Goal: Use online tool/utility: Utilize a website feature to perform a specific function

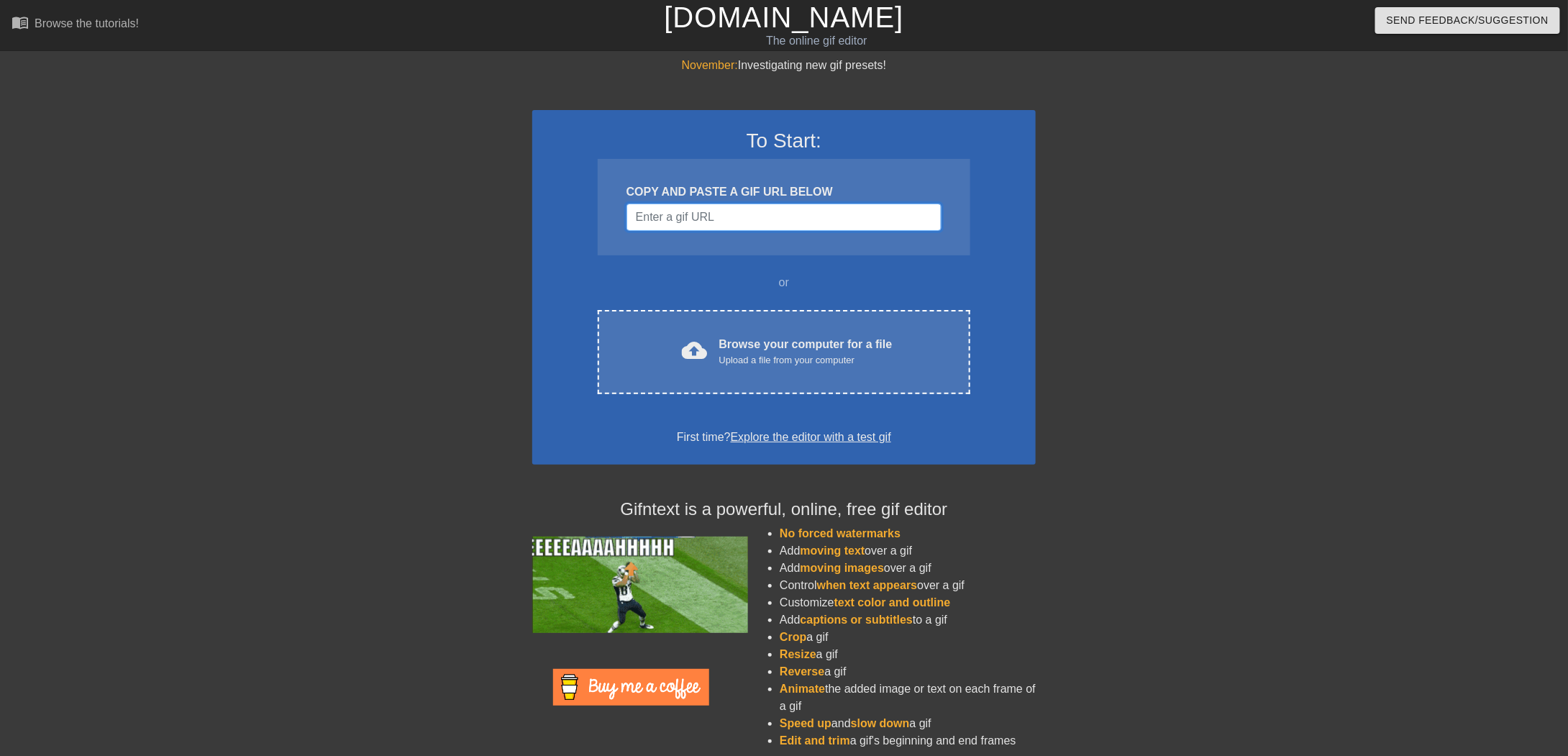
click at [736, 221] on input "Username" at bounding box center [783, 217] width 315 height 28
click at [710, 216] on input "Username" at bounding box center [783, 217] width 315 height 28
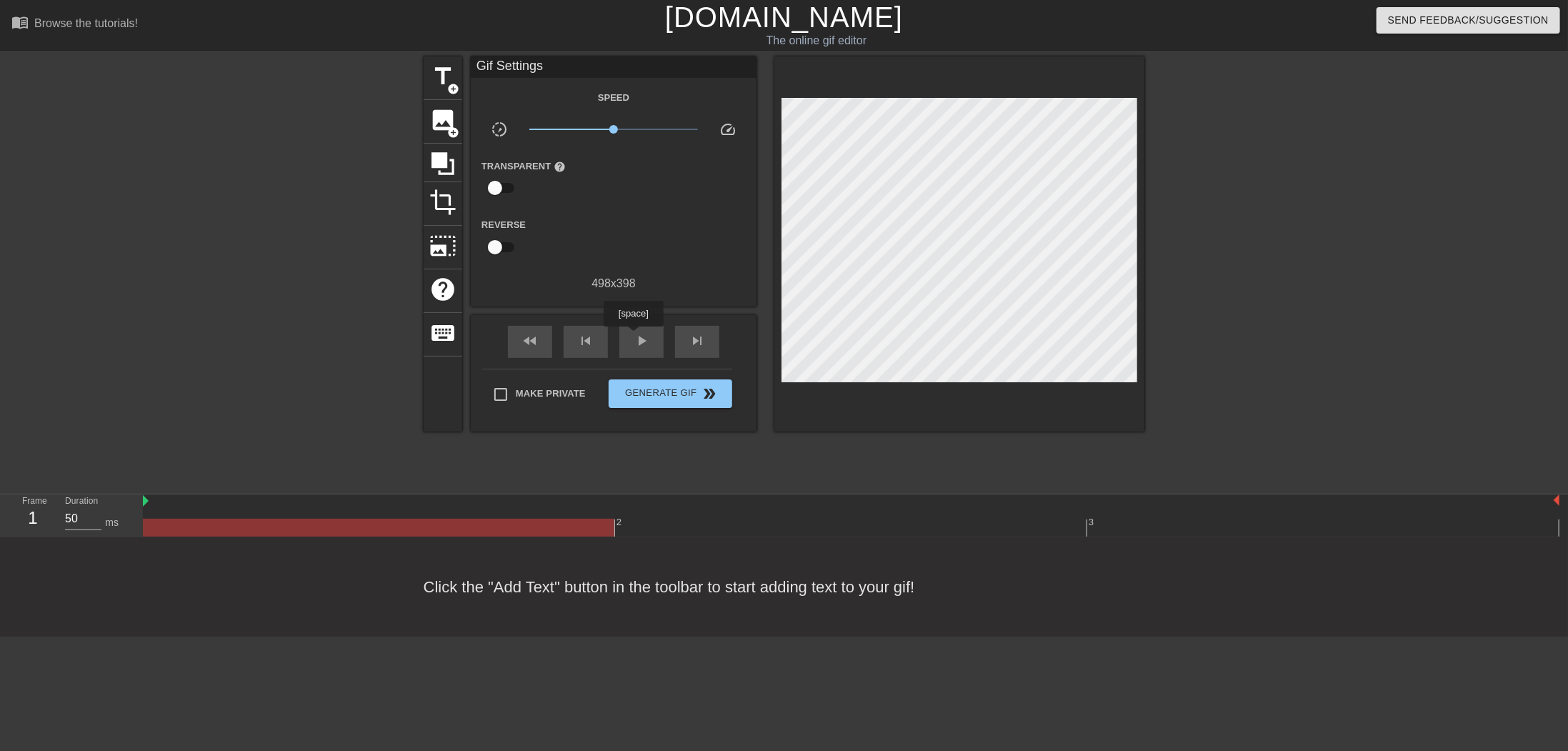
click at [635, 336] on span "play_arrow" at bounding box center [641, 340] width 17 height 17
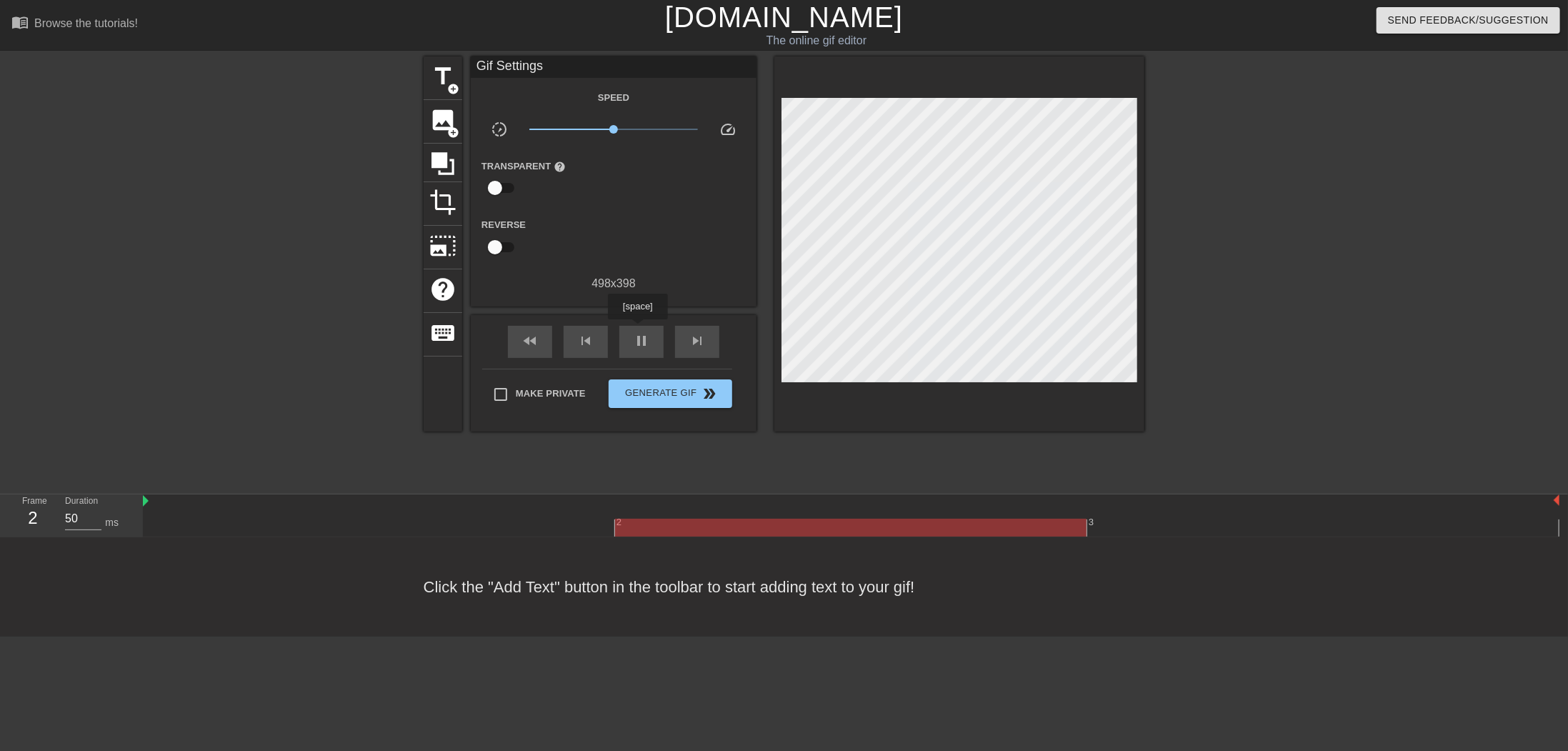
click at [638, 330] on div "pause" at bounding box center [641, 342] width 44 height 33
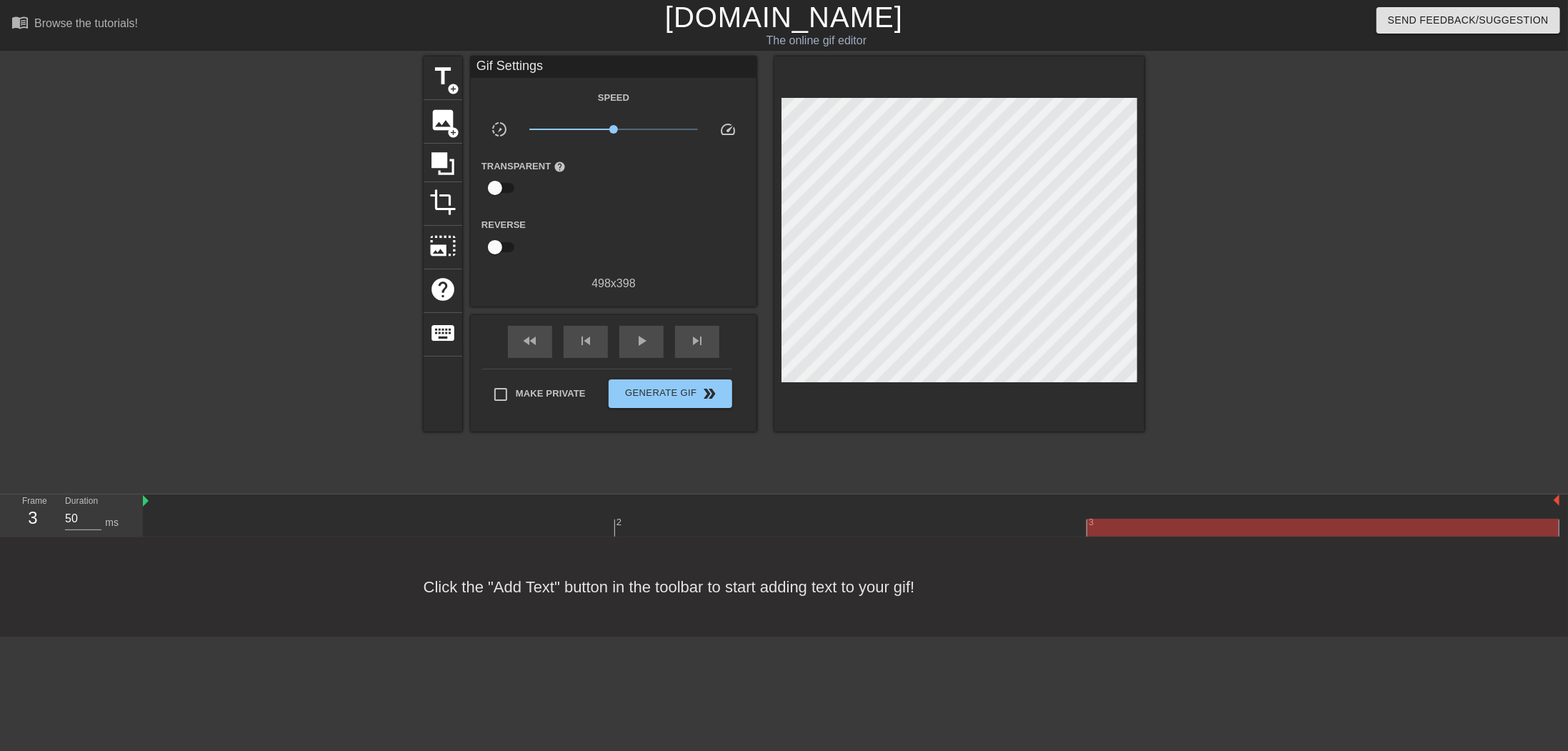
click at [1056, 528] on div at bounding box center [851, 527] width 1416 height 18
click at [1128, 520] on div at bounding box center [851, 527] width 1416 height 18
drag, startPoint x: 458, startPoint y: 523, endPoint x: 466, endPoint y: 525, distance: 8.2
click at [458, 523] on div at bounding box center [851, 527] width 1416 height 18
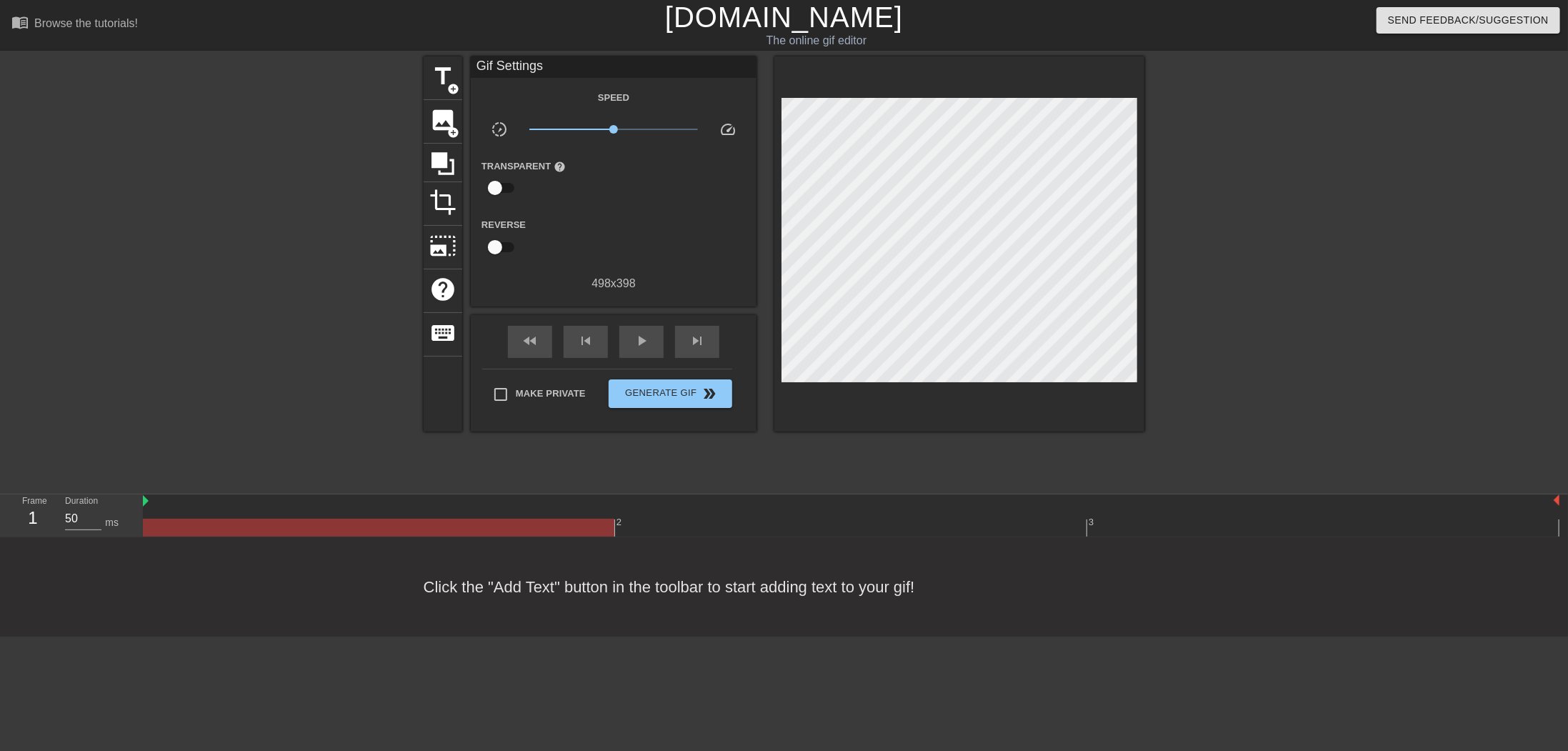
click at [791, 518] on div at bounding box center [851, 527] width 1416 height 18
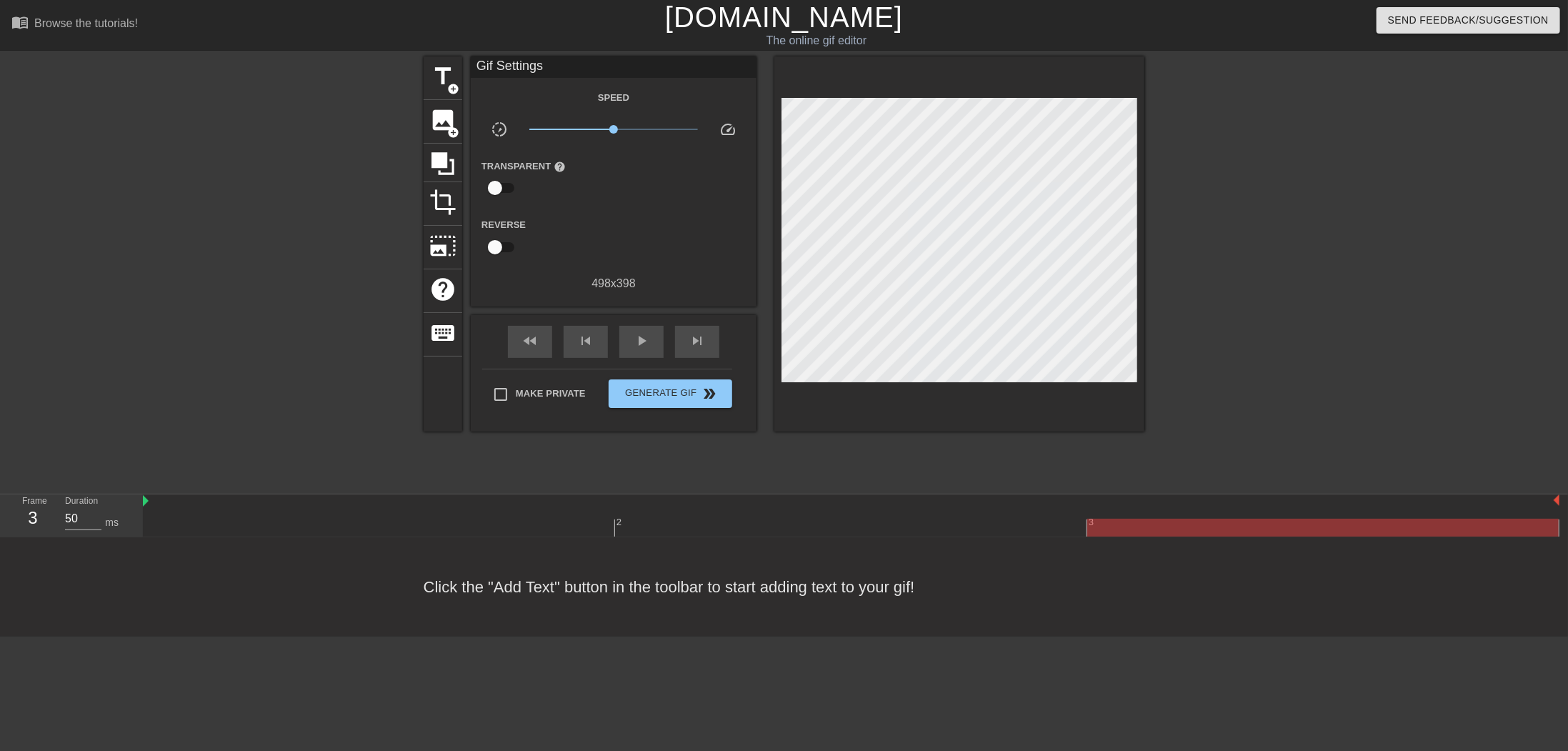
click at [1183, 532] on div at bounding box center [851, 527] width 1416 height 18
click at [439, 86] on span "title" at bounding box center [443, 77] width 28 height 28
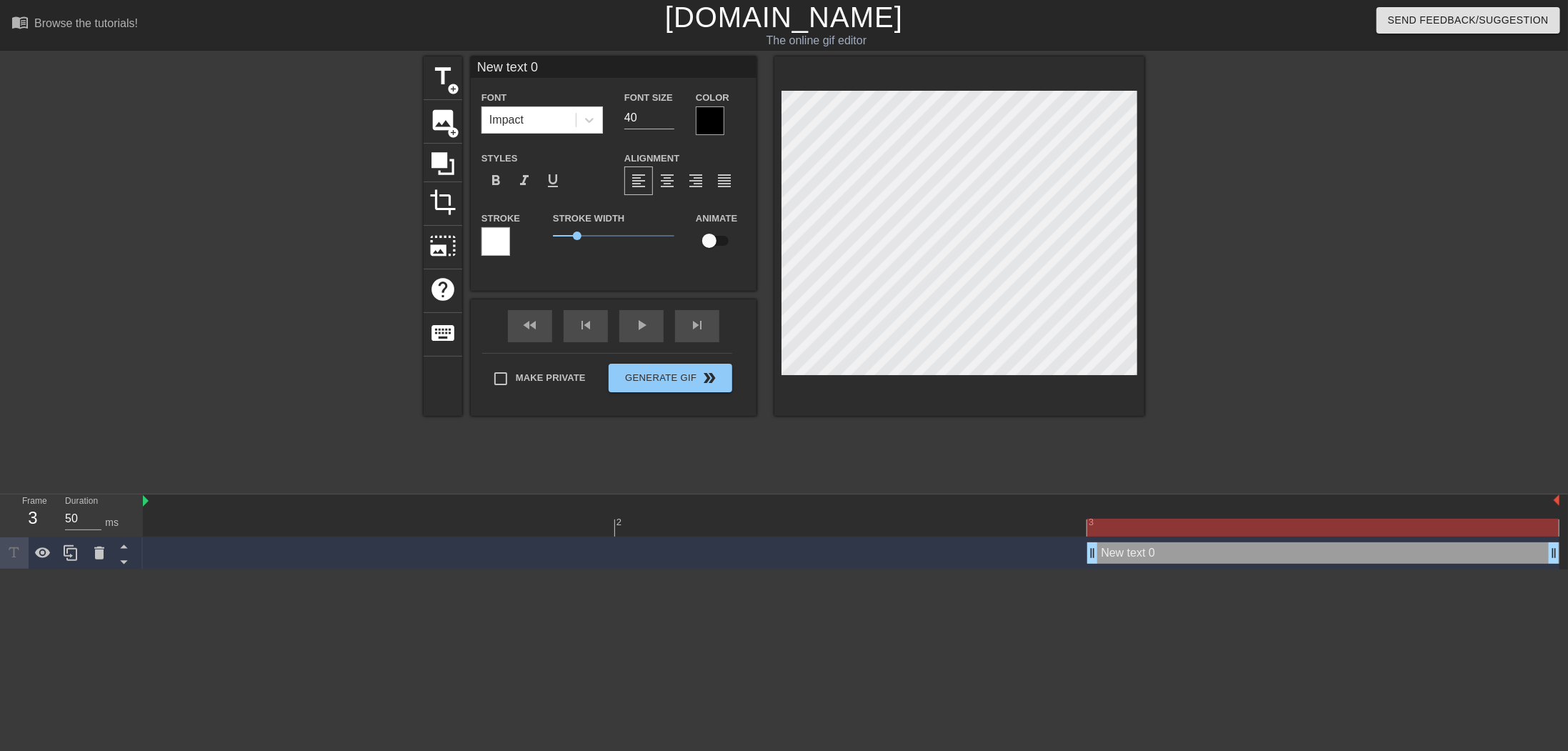
click at [715, 118] on div at bounding box center [710, 120] width 29 height 29
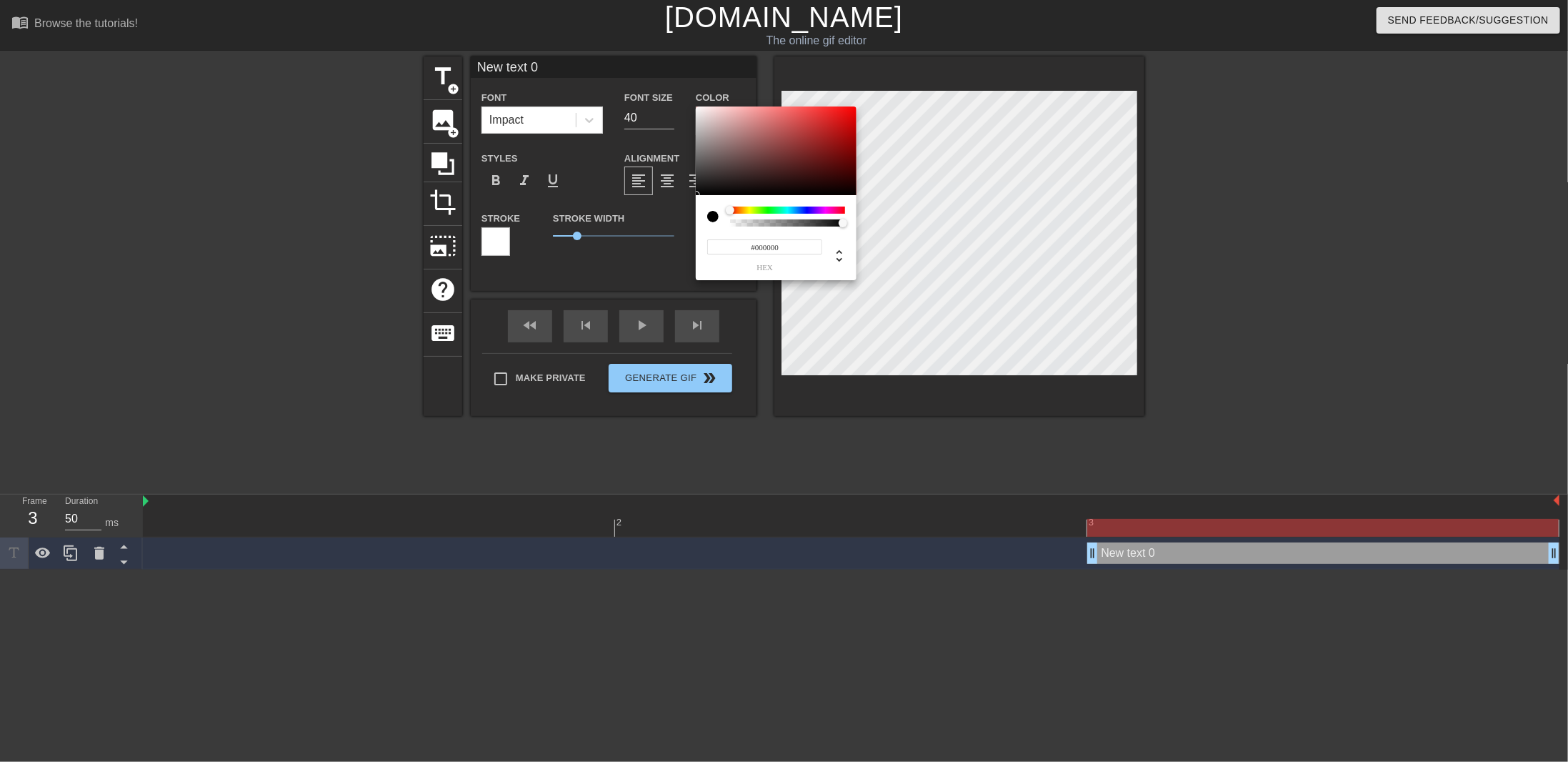
type input "0"
drag, startPoint x: 749, startPoint y: 222, endPoint x: 690, endPoint y: 220, distance: 59.0
click at [690, 220] on div "0 r 0 g 0 b 0 a" at bounding box center [784, 381] width 1568 height 762
type input "1"
click at [844, 221] on div at bounding box center [843, 223] width 9 height 9
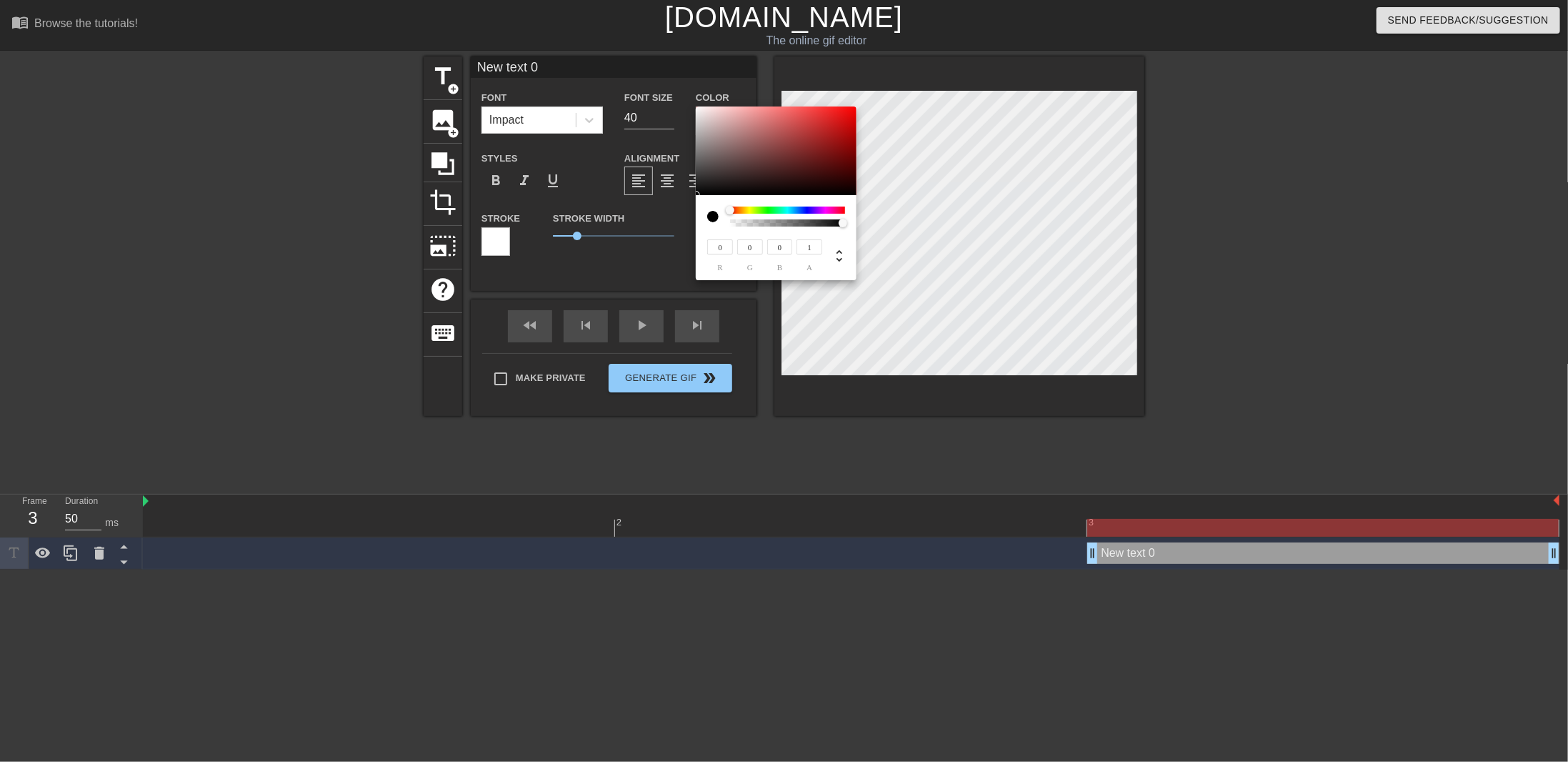
type input "150"
type input "113"
type input "166"
type input "133"
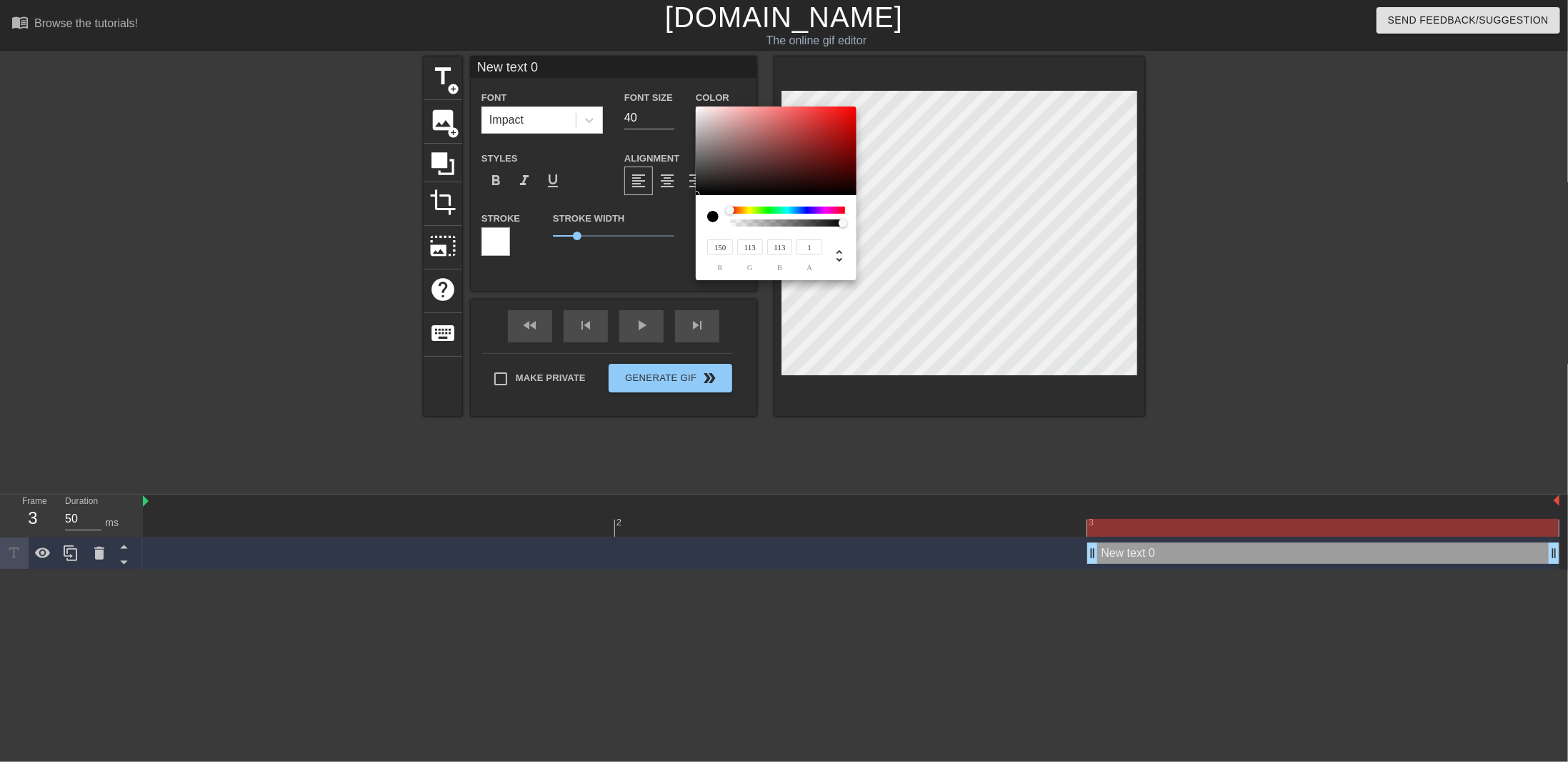
type input "133"
type input "205"
type input "191"
type input "230"
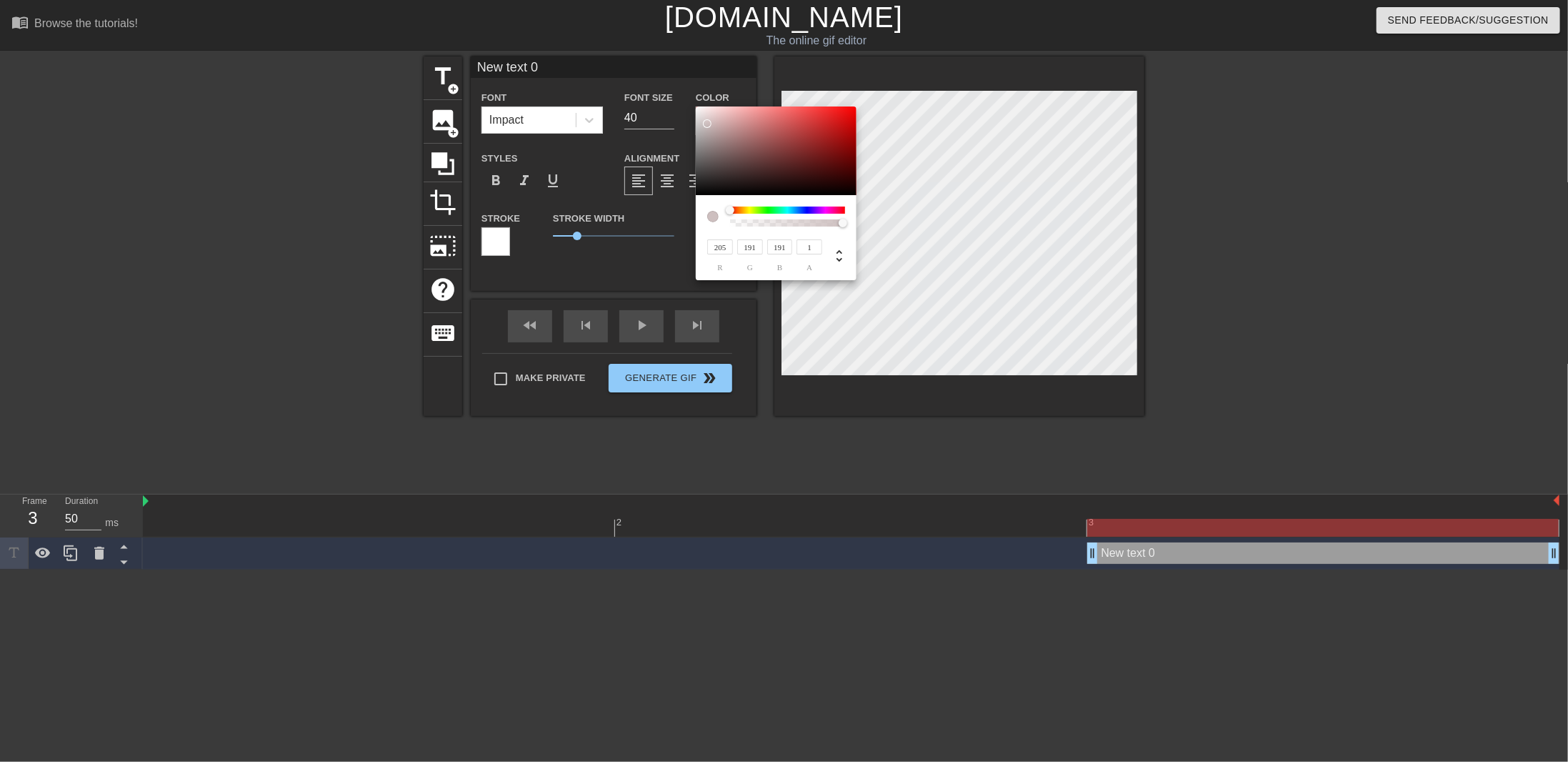
type input "47"
type input "242"
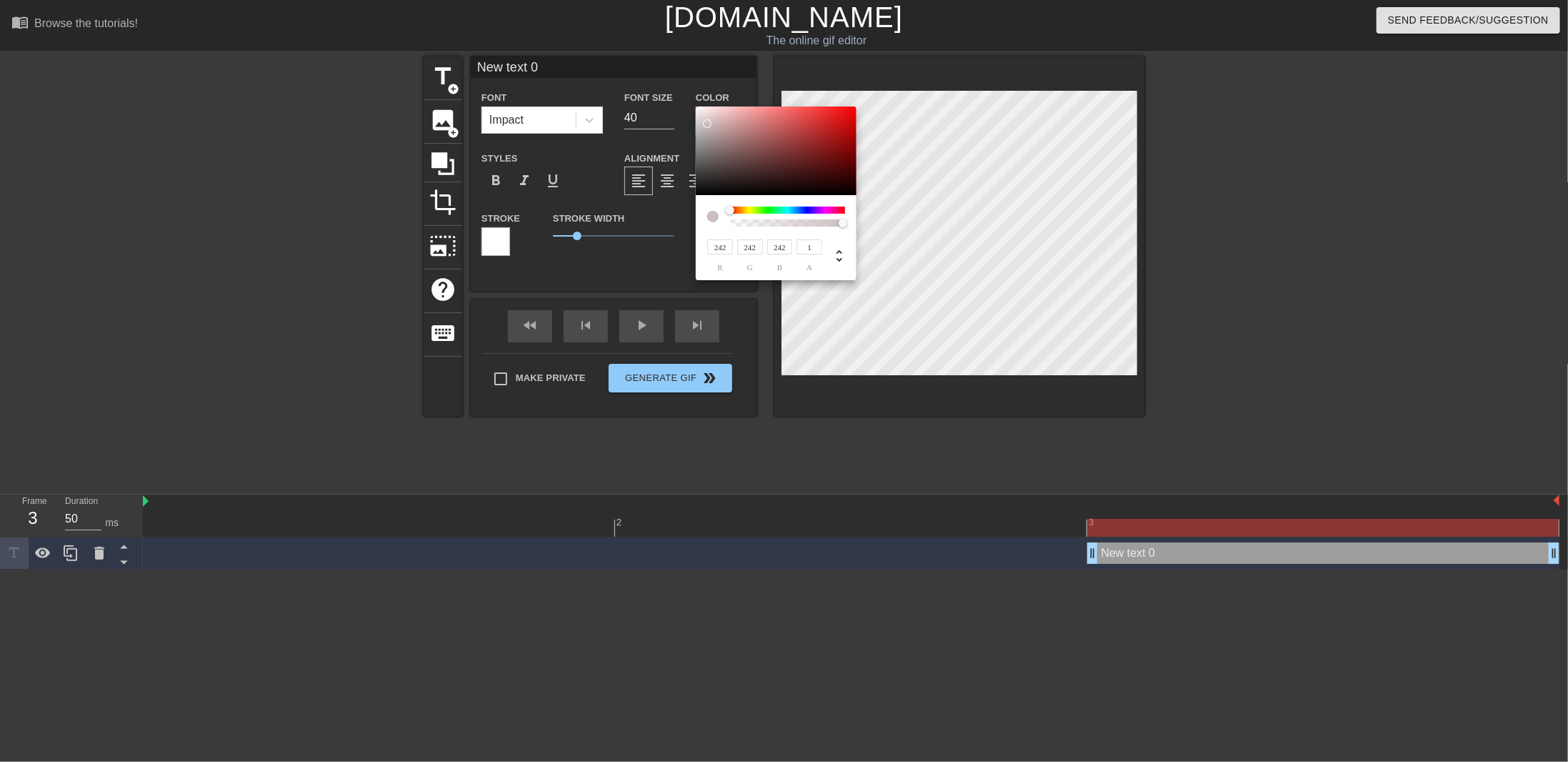
type input "249"
type input "251"
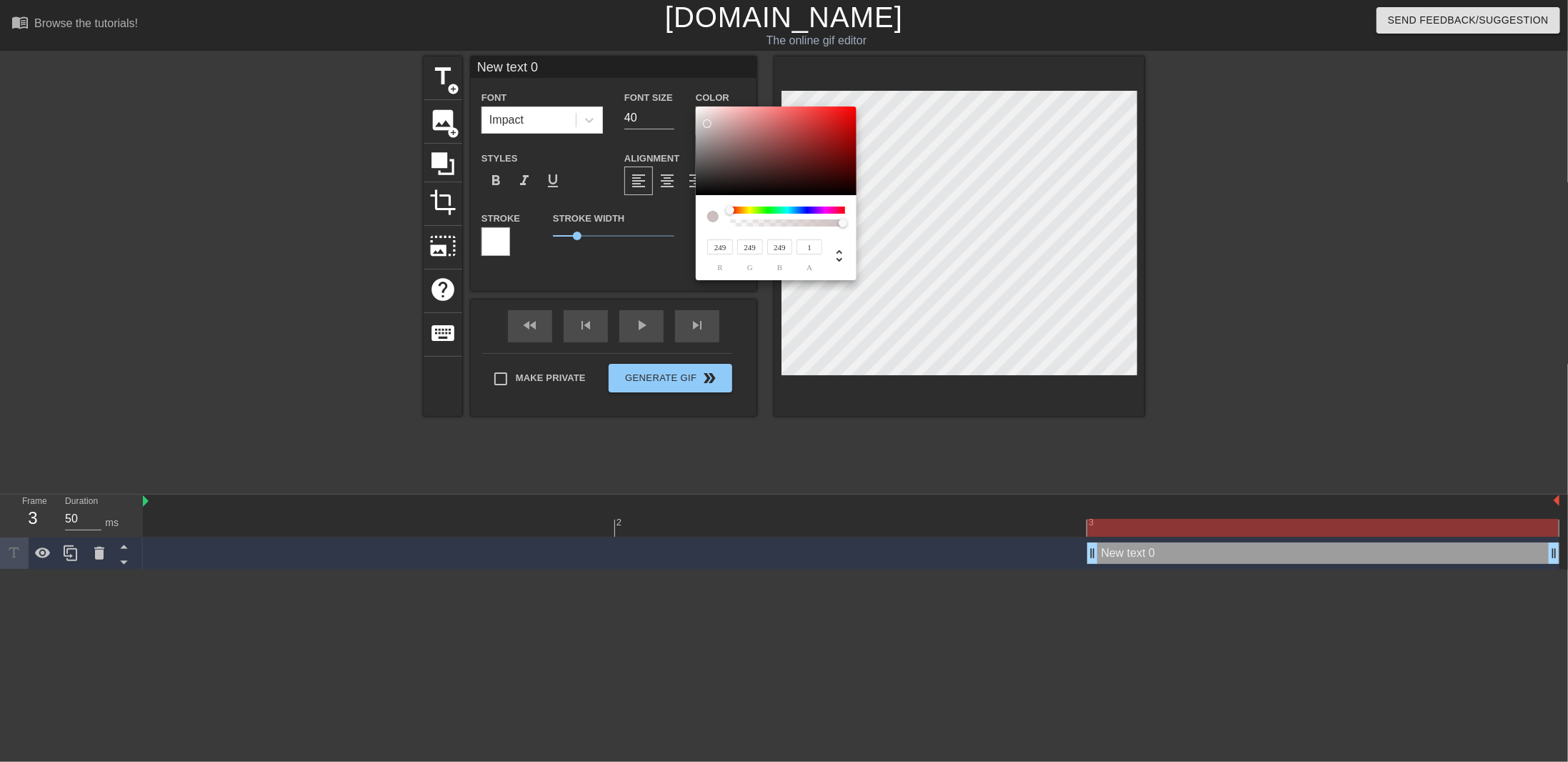
type input "251"
type input "255"
type input "251"
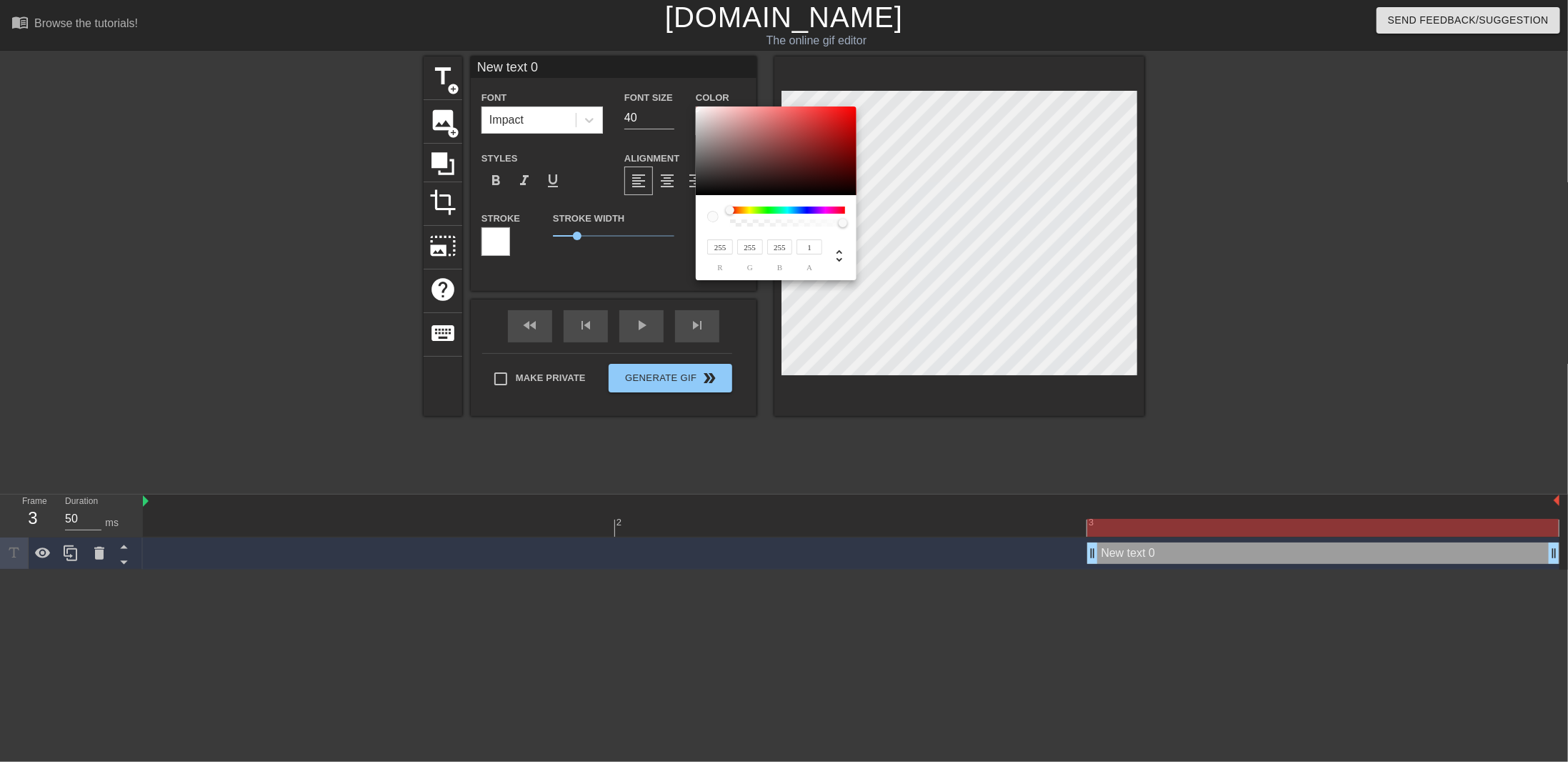
type input "251"
type input "253"
type input "246"
type input "251"
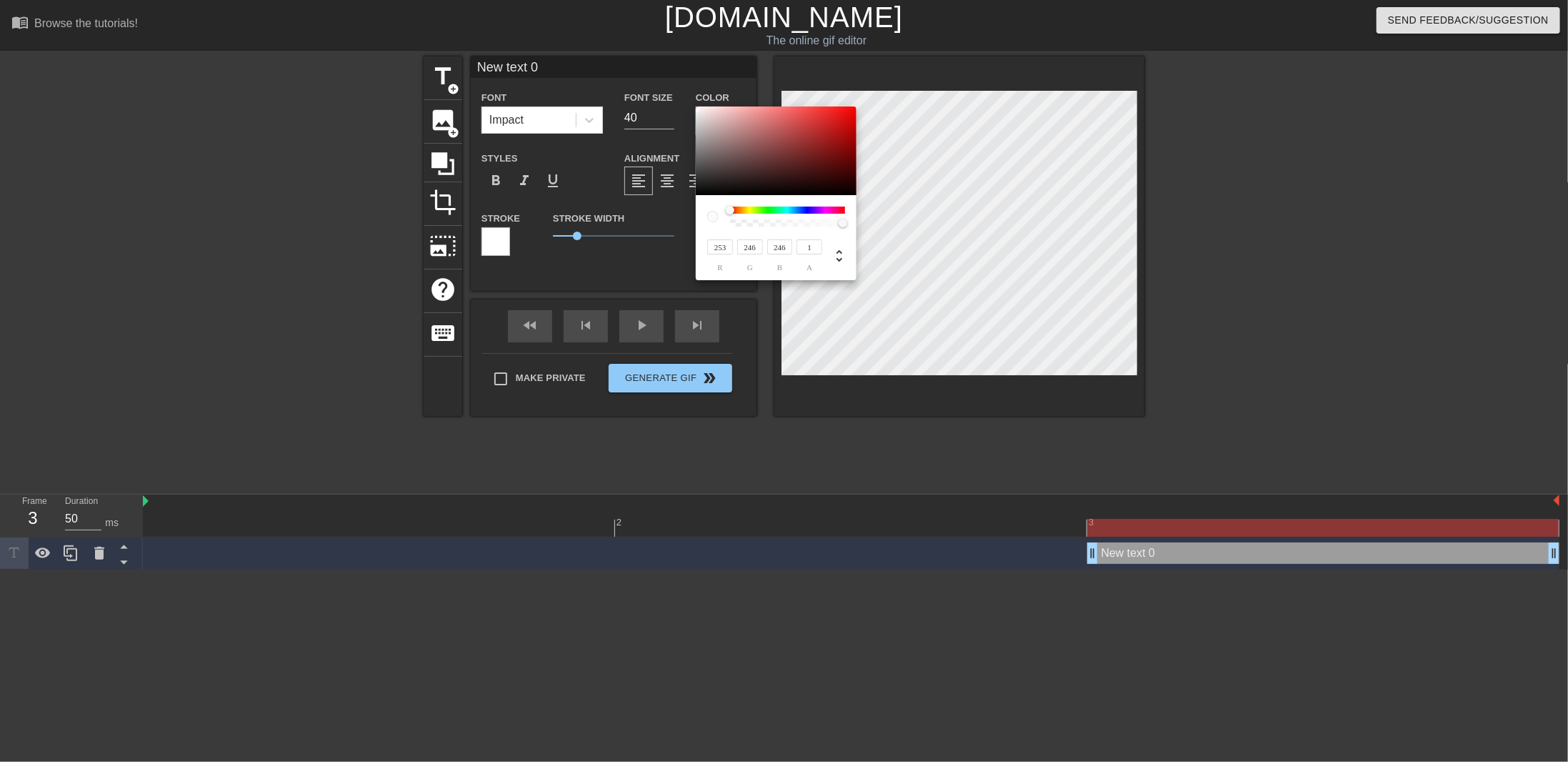
type input "244"
type input "245"
type input "52"
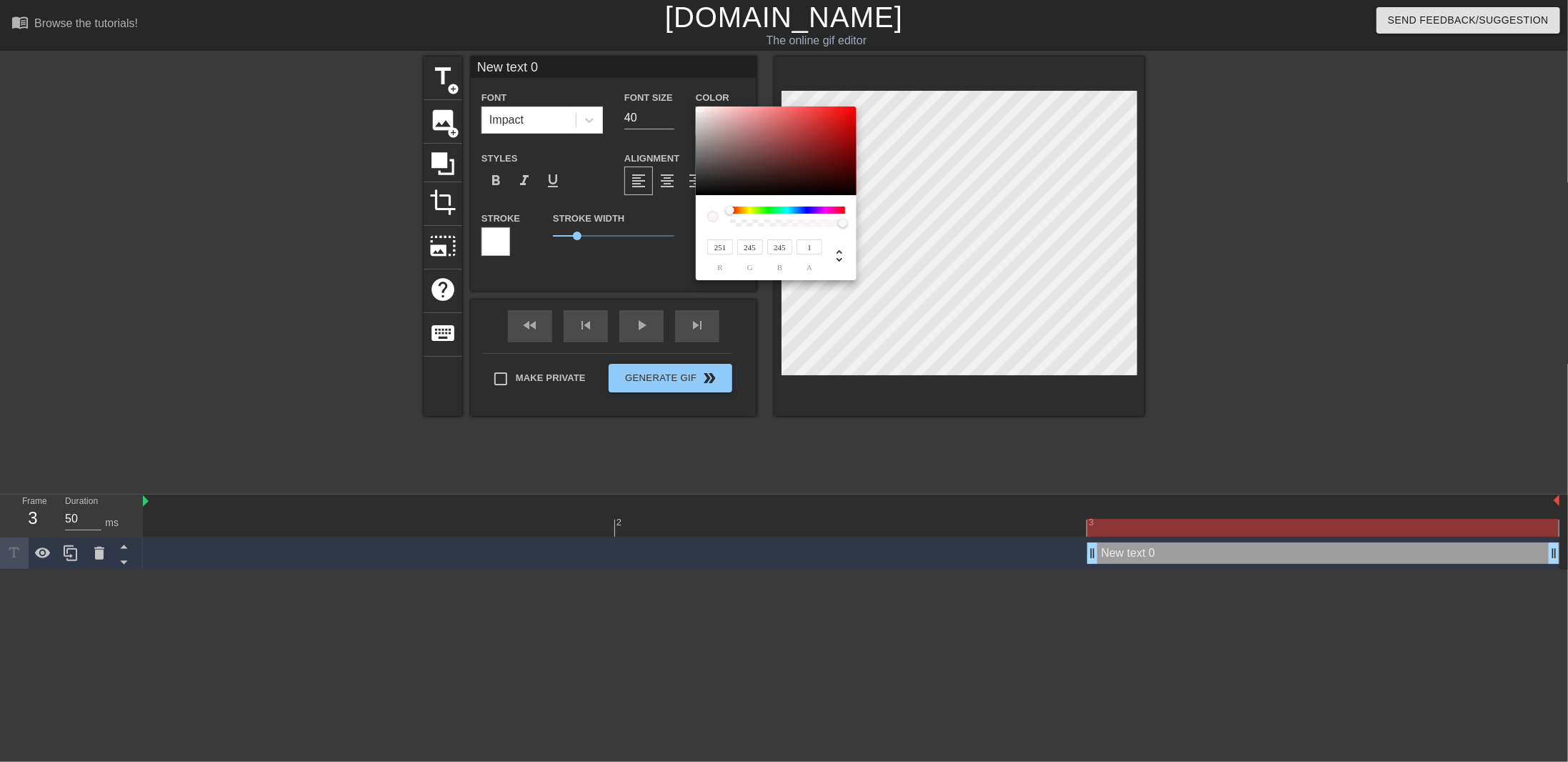
type input "52"
type input "251"
drag, startPoint x: 735, startPoint y: 142, endPoint x: 695, endPoint y: 107, distance: 53.2
click at [695, 107] on div "251 r 251 g 251 b 1 a" at bounding box center [784, 381] width 1568 height 762
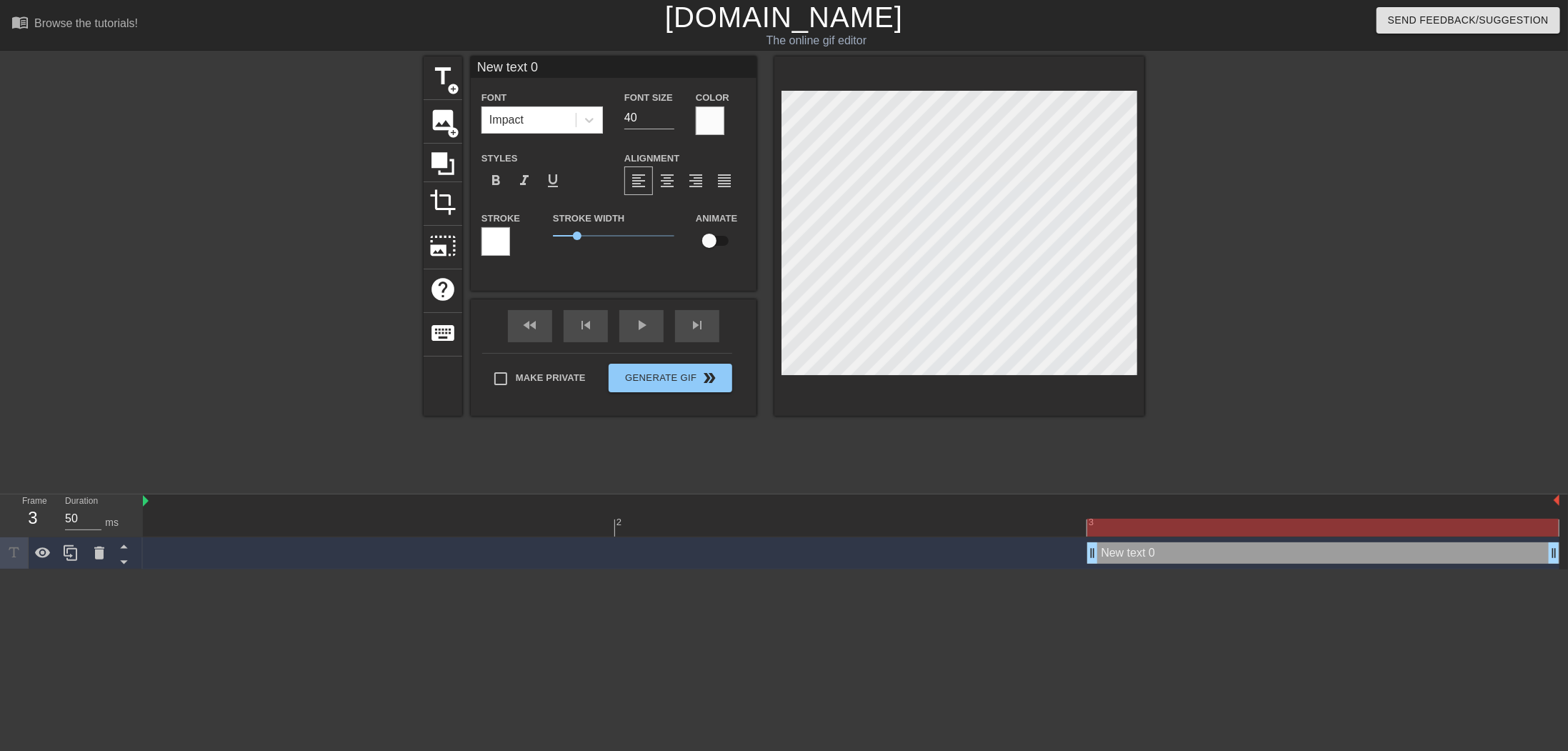
type input "J"
type textarea "J"
type input "[PERSON_NAME]"
type textarea "[PERSON_NAME]"
type input "JOT"
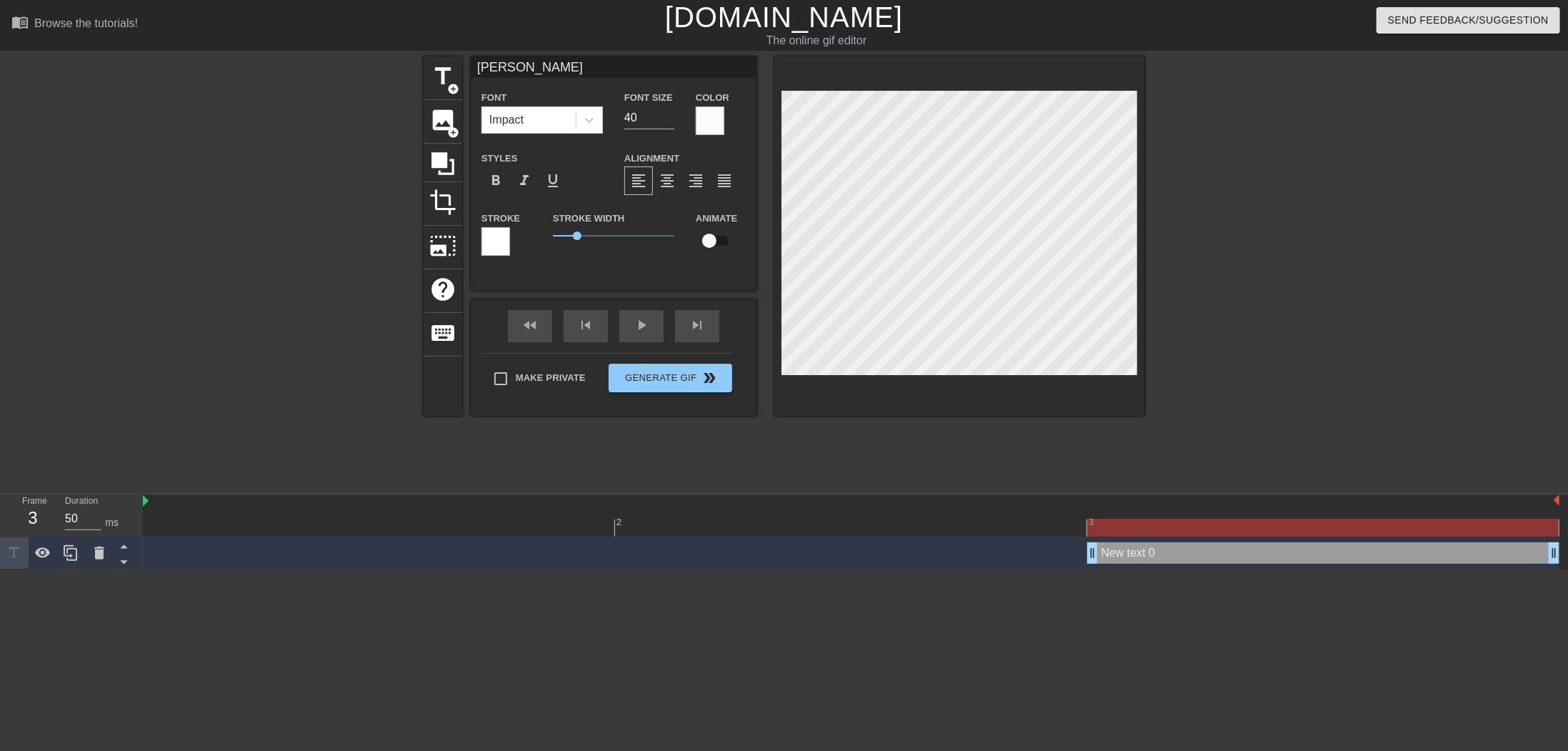
type textarea "JOT"
type input "[PERSON_NAME]"
type textarea "[PERSON_NAME]"
click at [498, 244] on div at bounding box center [496, 241] width 29 height 29
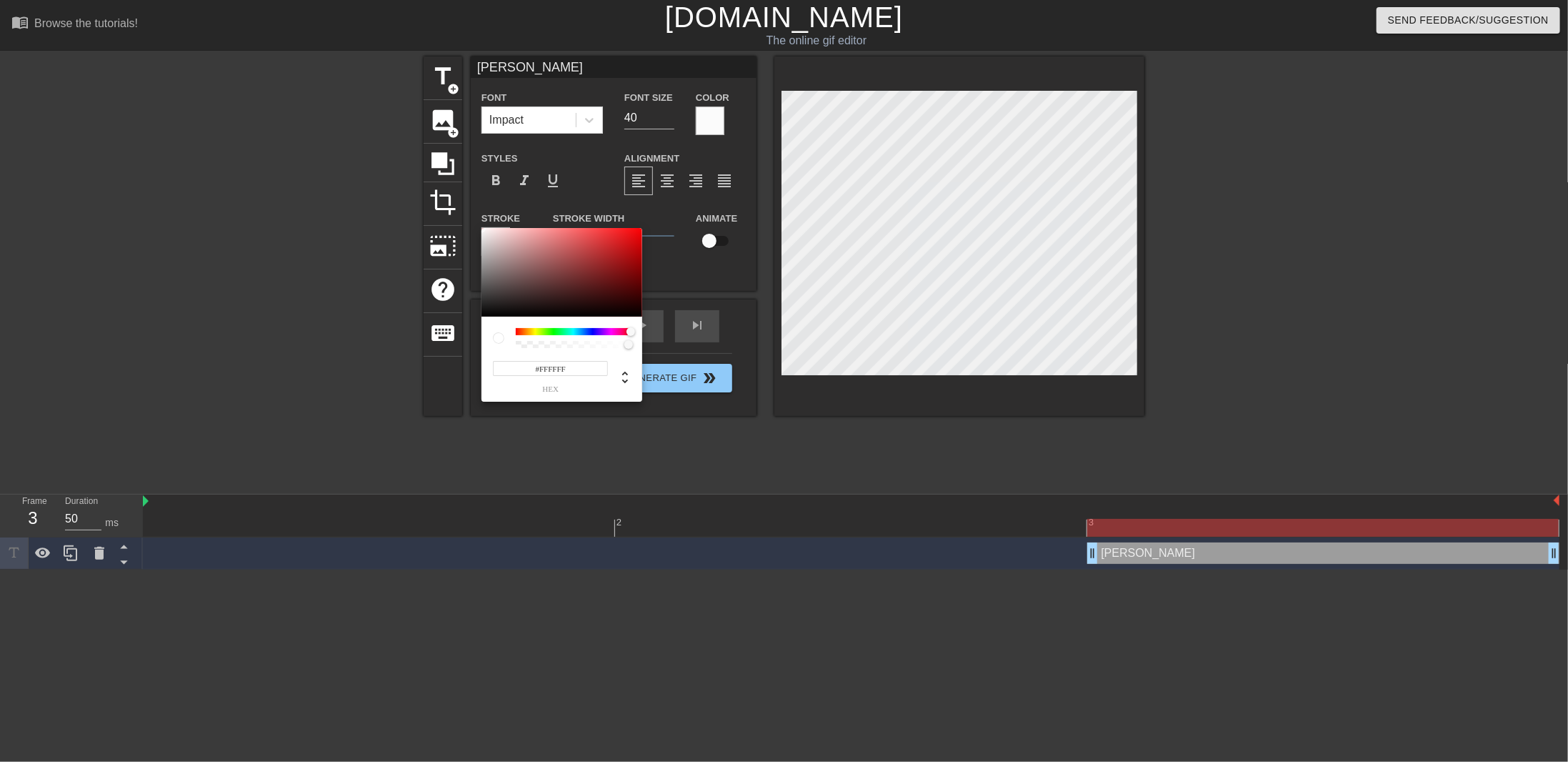
drag, startPoint x: 541, startPoint y: 332, endPoint x: 648, endPoint y: 336, distance: 107.1
click at [648, 336] on div "#FFFFFF hex" at bounding box center [784, 381] width 1568 height 762
click at [572, 314] on div at bounding box center [562, 272] width 161 height 89
drag, startPoint x: 569, startPoint y: 374, endPoint x: 510, endPoint y: 335, distance: 70.7
click at [511, 368] on input "#050202" at bounding box center [550, 368] width 115 height 15
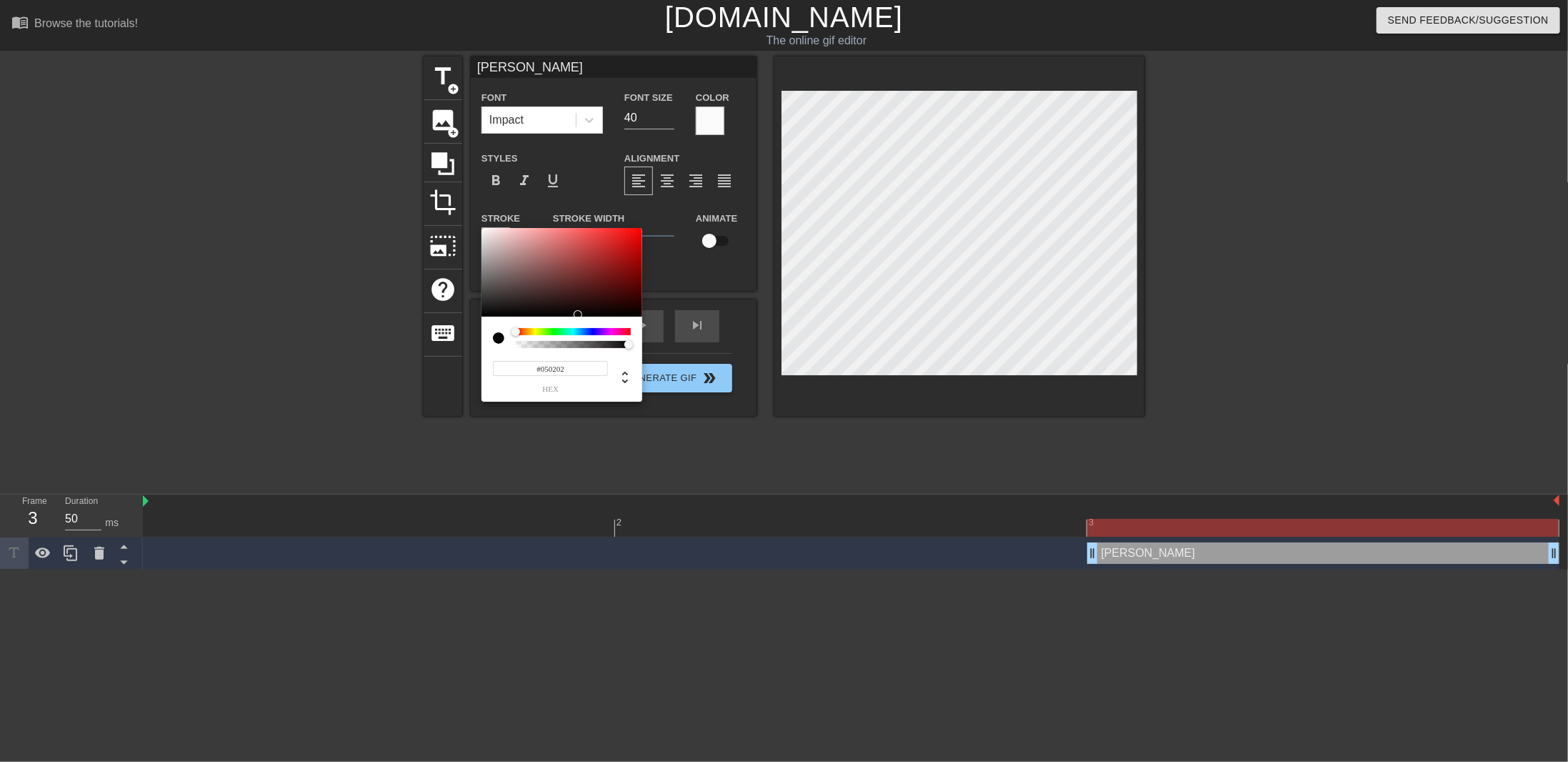
type input "F"
type input "#000000"
click at [584, 388] on span "hex" at bounding box center [550, 389] width 115 height 8
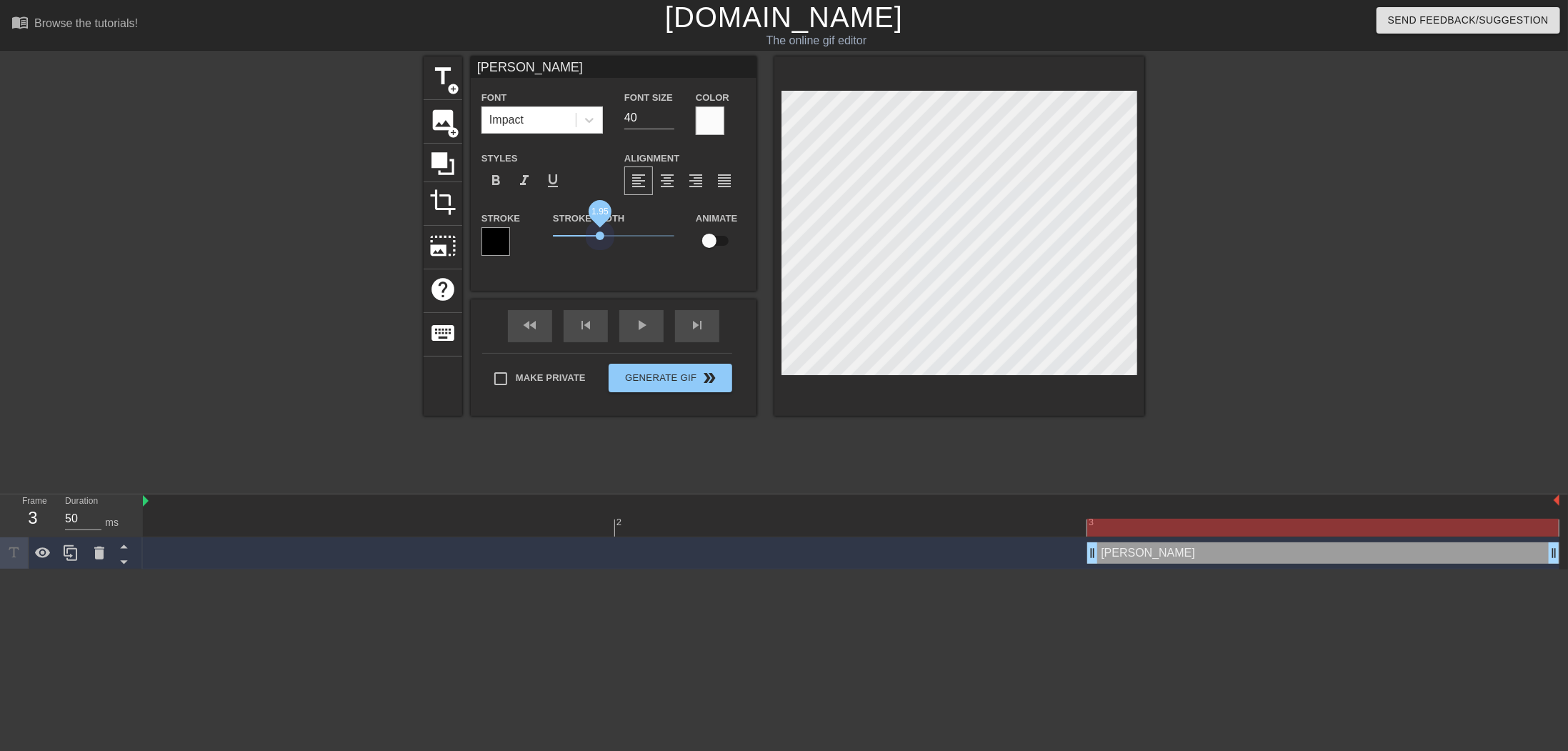
click at [601, 232] on span "1.95" at bounding box center [600, 236] width 9 height 9
drag, startPoint x: 638, startPoint y: 120, endPoint x: 598, endPoint y: 115, distance: 40.3
click at [598, 115] on div "Font Impact Font Size 40 Color" at bounding box center [614, 111] width 286 height 46
type input "80"
click at [648, 123] on input "80" at bounding box center [649, 117] width 50 height 23
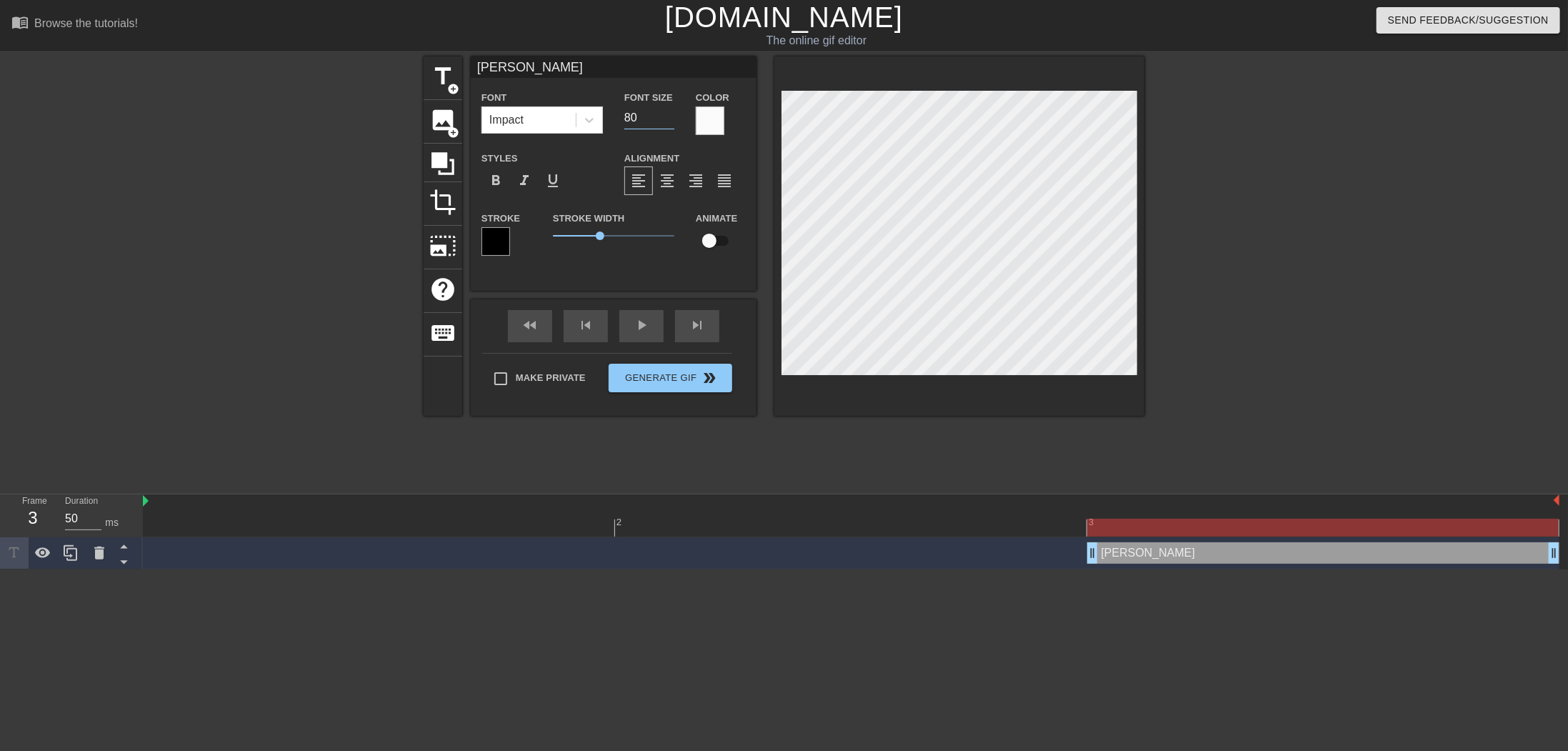
drag, startPoint x: 598, startPoint y: 121, endPoint x: 589, endPoint y: 120, distance: 9.1
click at [591, 120] on div "Font Impact Font Size 80 Color" at bounding box center [614, 111] width 286 height 46
type input "100"
click at [1281, 237] on div at bounding box center [1268, 270] width 214 height 429
click at [1292, 288] on div at bounding box center [1268, 270] width 214 height 429
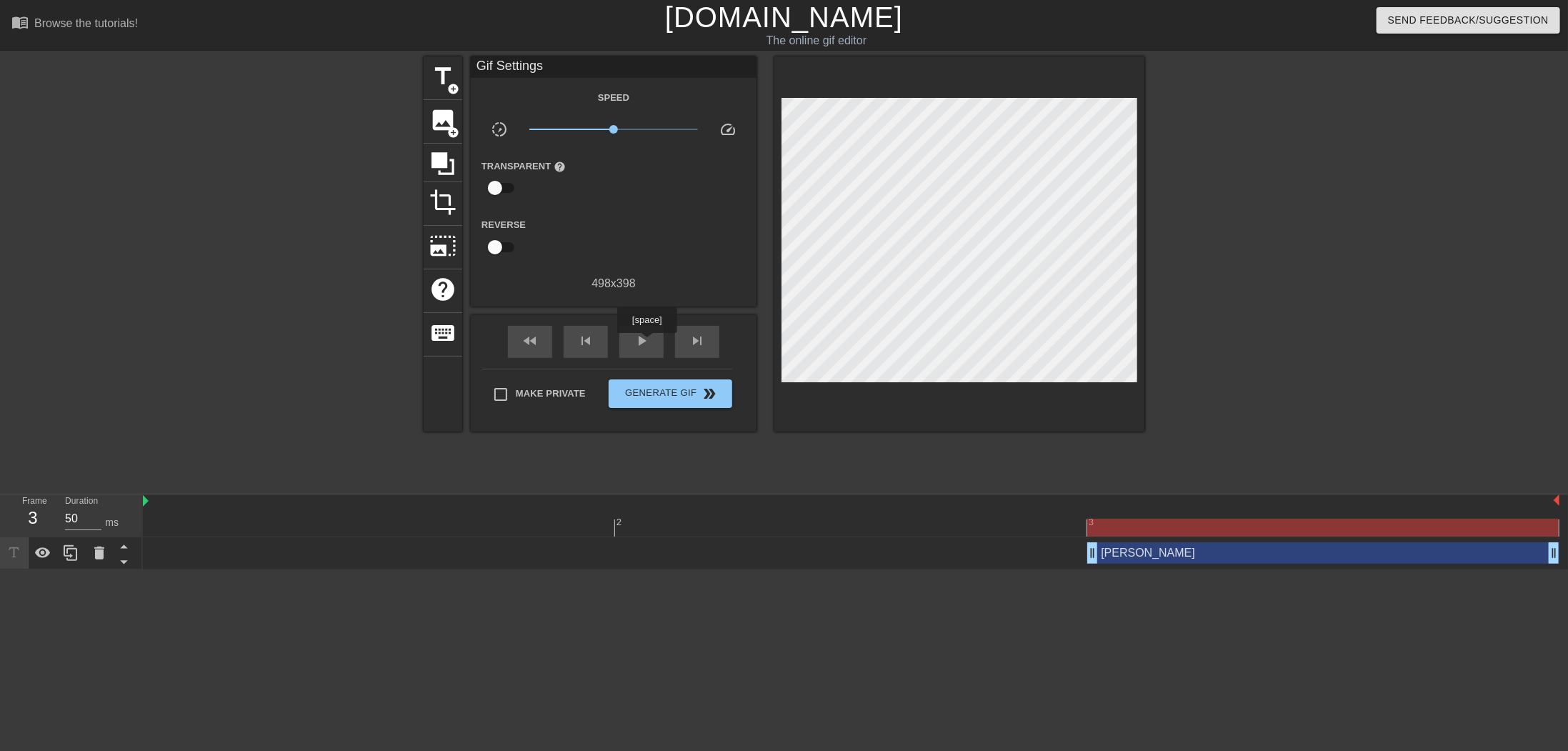
click at [647, 343] on span "play_arrow" at bounding box center [641, 340] width 17 height 17
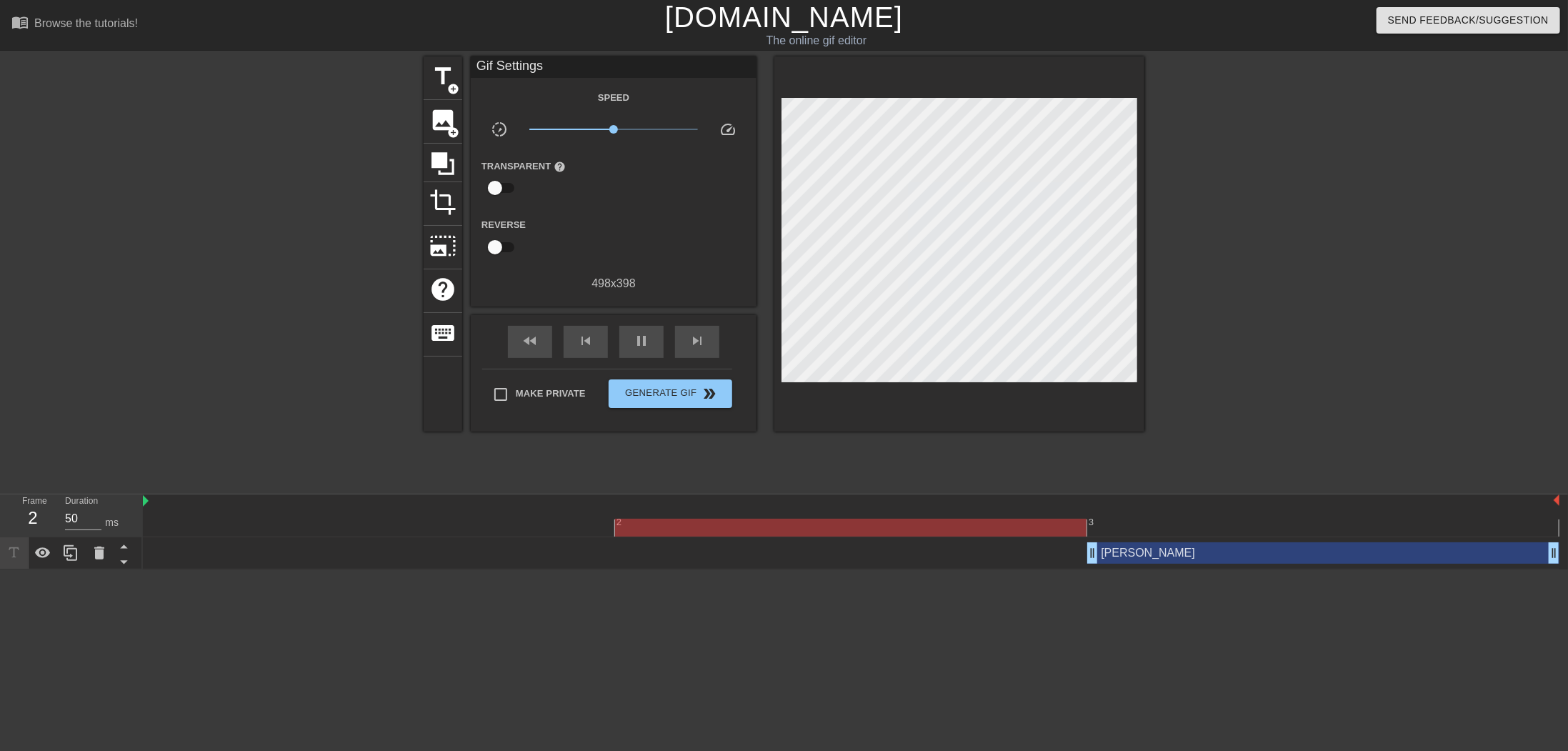
click at [1277, 231] on div at bounding box center [1268, 270] width 214 height 429
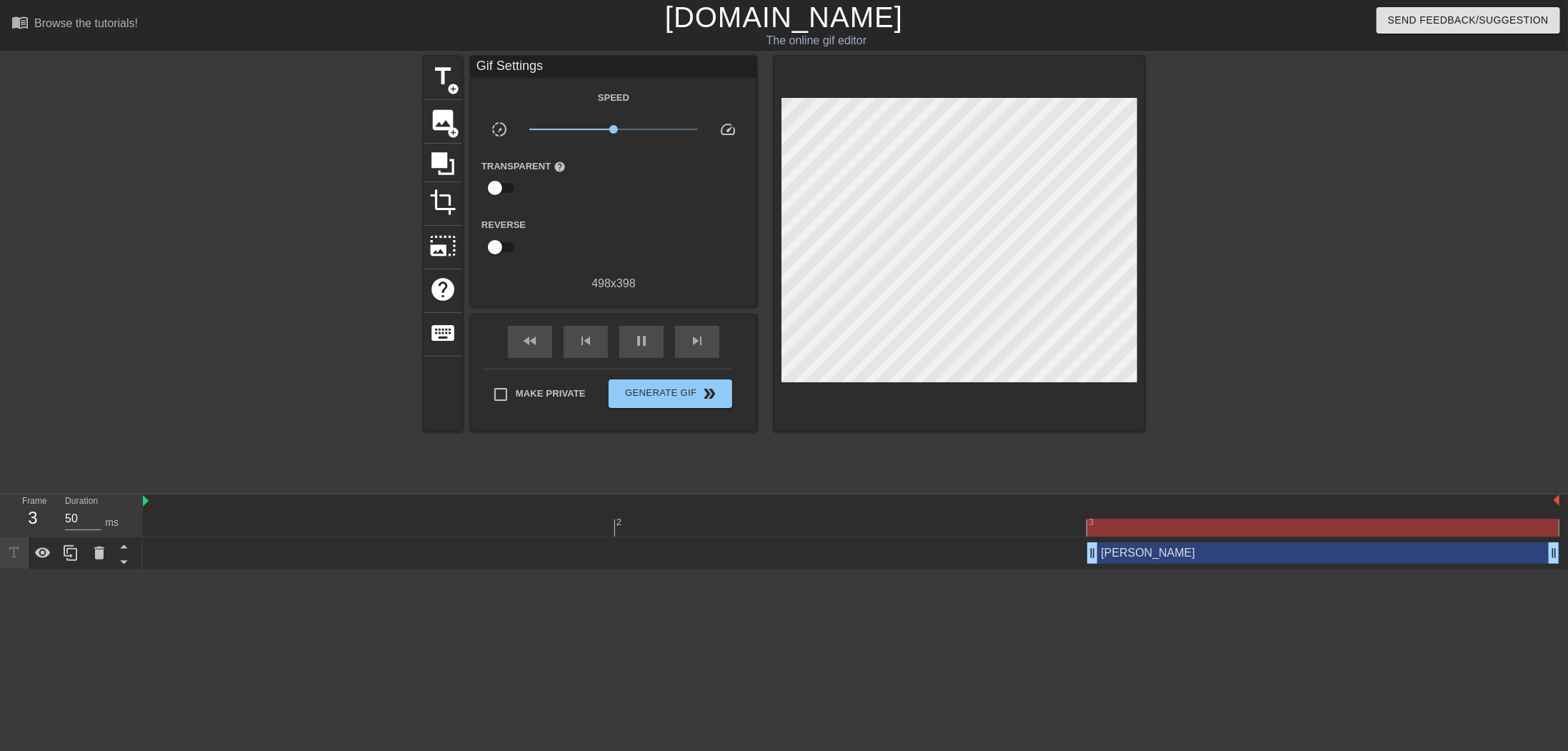
click at [1221, 557] on div "JOTA drag_handle drag_handle" at bounding box center [1323, 553] width 472 height 22
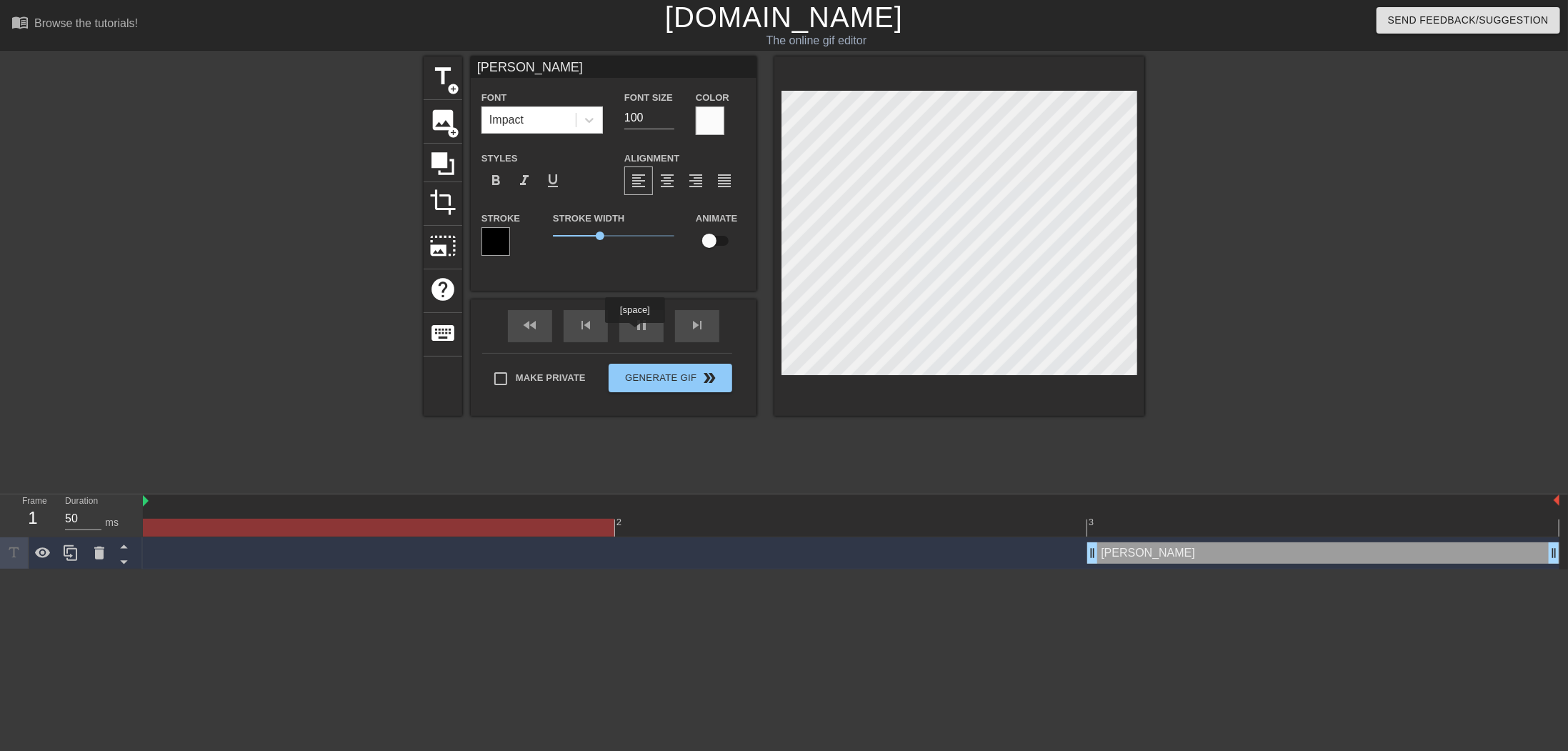
click at [651, 320] on div "fast_rewind skip_previous pause skip_next" at bounding box center [614, 326] width 233 height 53
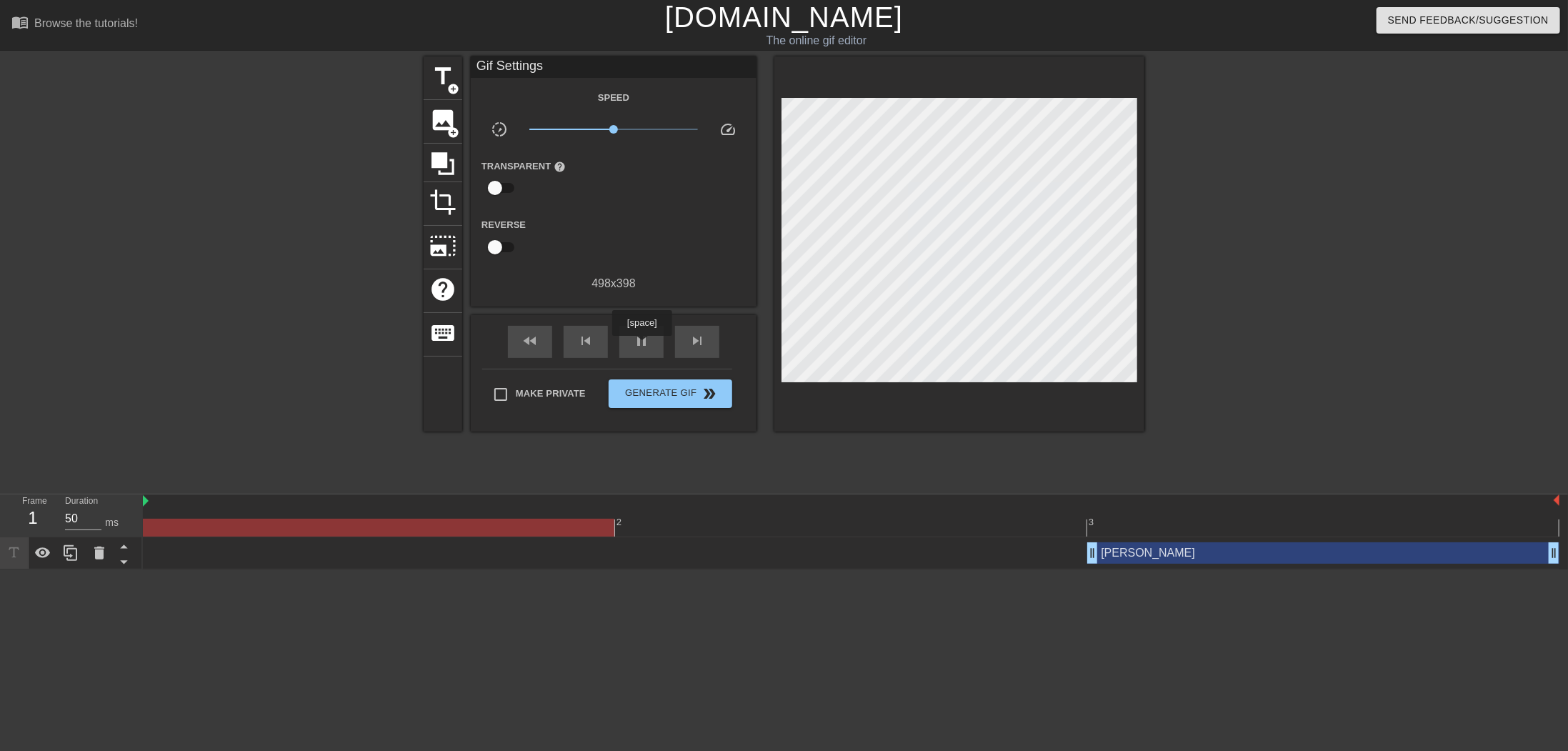
click at [642, 346] on span "pause" at bounding box center [641, 340] width 17 height 17
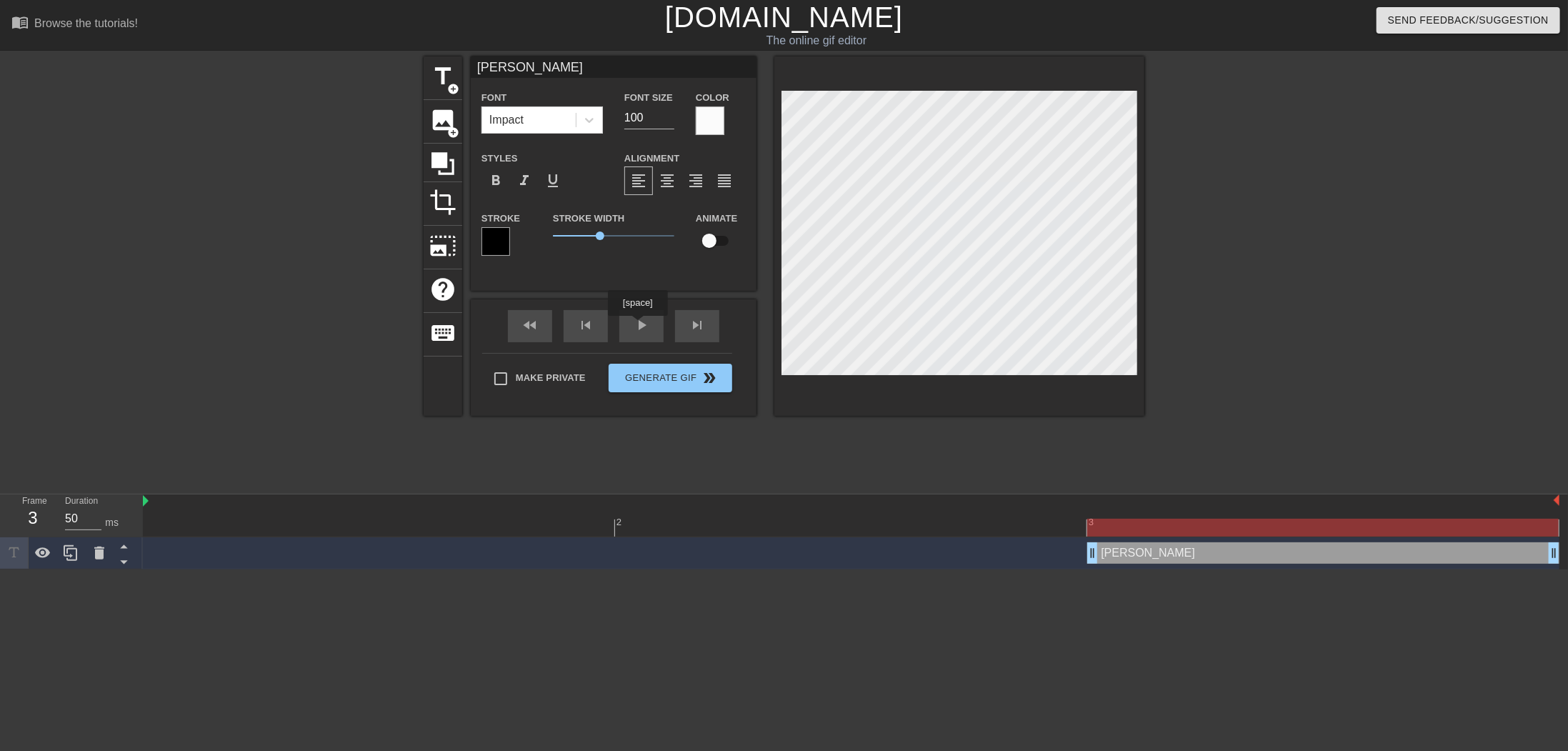
click at [638, 326] on div "play_arrow" at bounding box center [641, 326] width 44 height 33
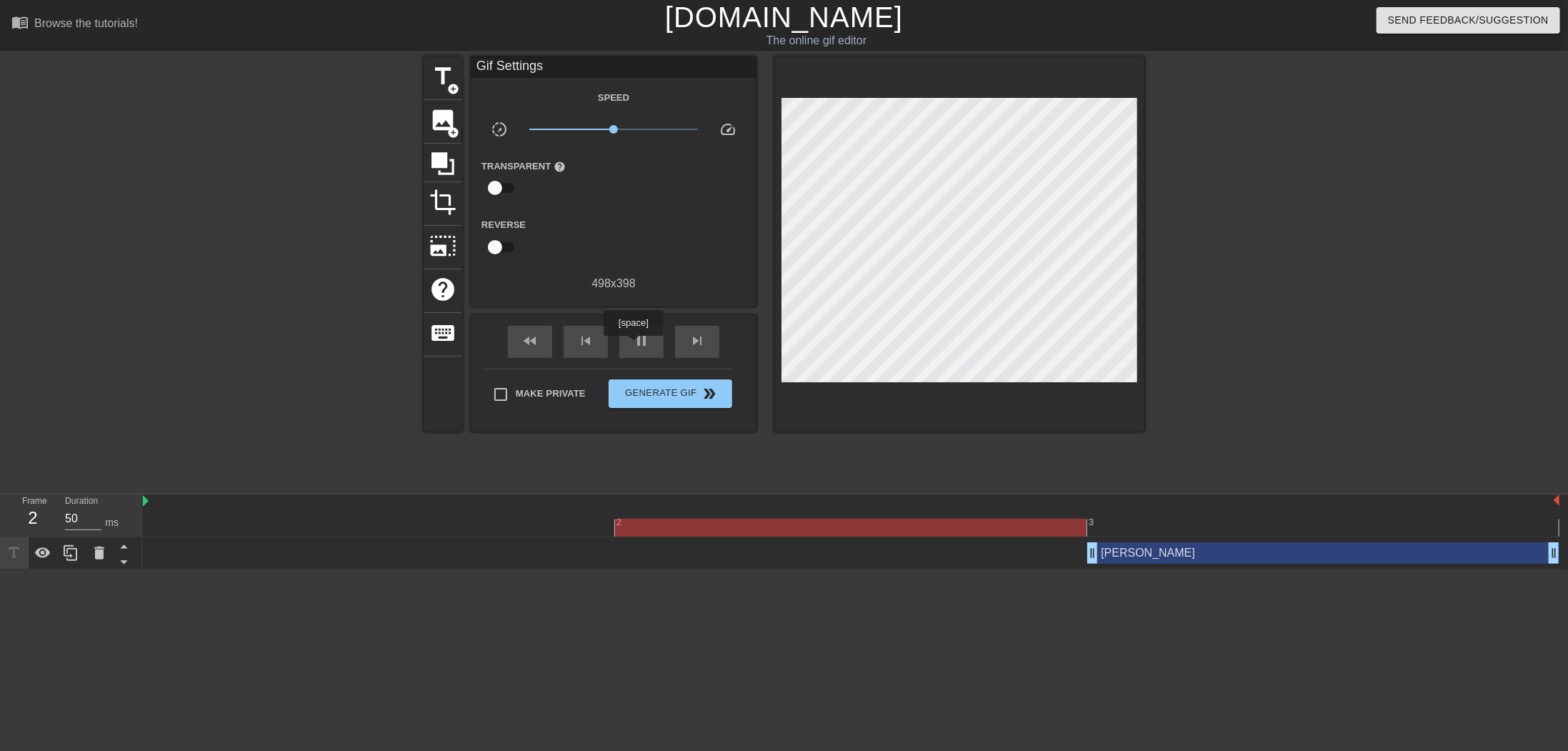
click at [633, 346] on span "pause" at bounding box center [641, 340] width 17 height 17
click at [1234, 554] on div "JOTA drag_handle drag_handle" at bounding box center [1323, 553] width 472 height 22
click at [1202, 557] on div "JOTA drag_handle drag_handle" at bounding box center [1323, 553] width 472 height 22
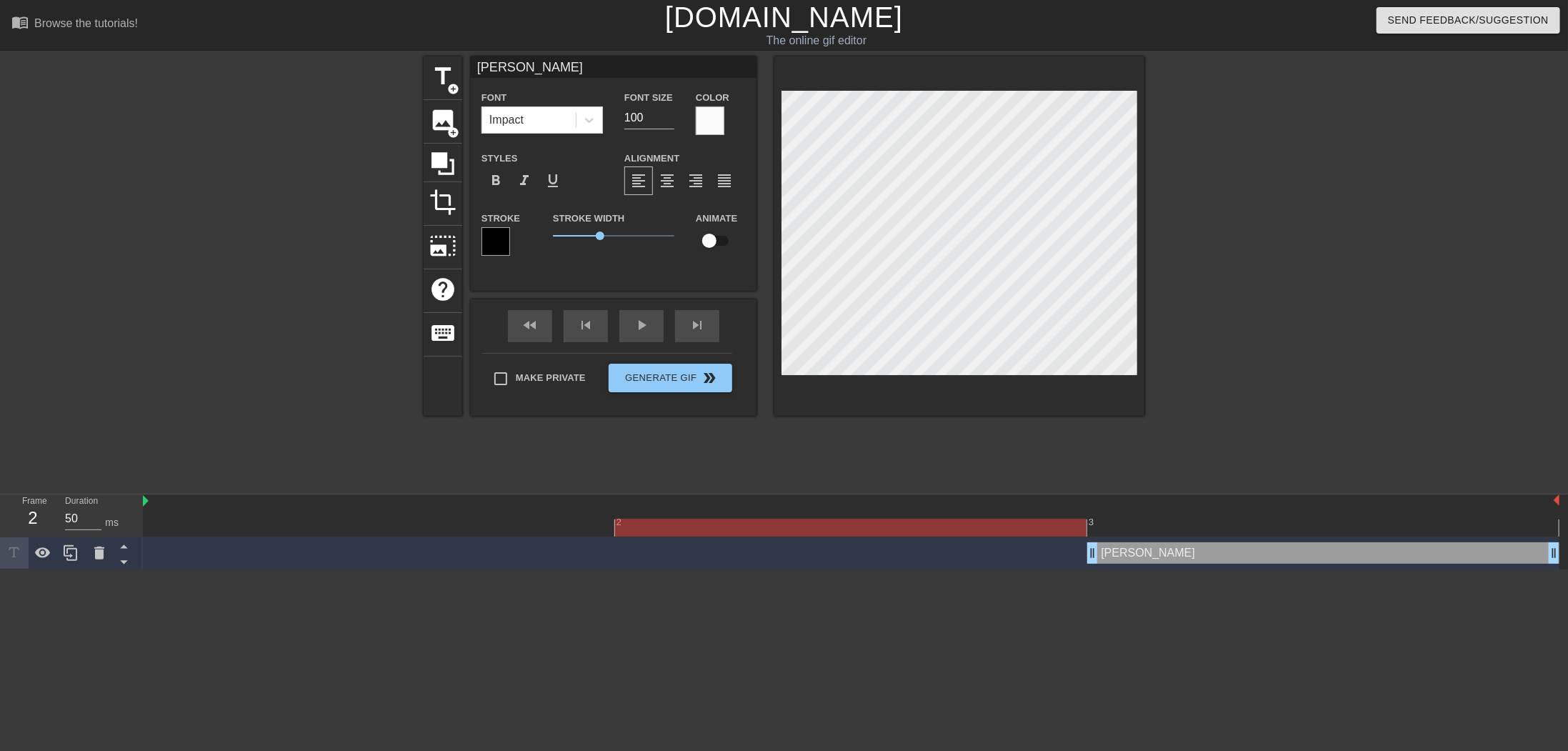
click at [1259, 560] on div "JOTA drag_handle drag_handle" at bounding box center [1323, 553] width 472 height 22
click at [1243, 519] on div at bounding box center [851, 527] width 1416 height 18
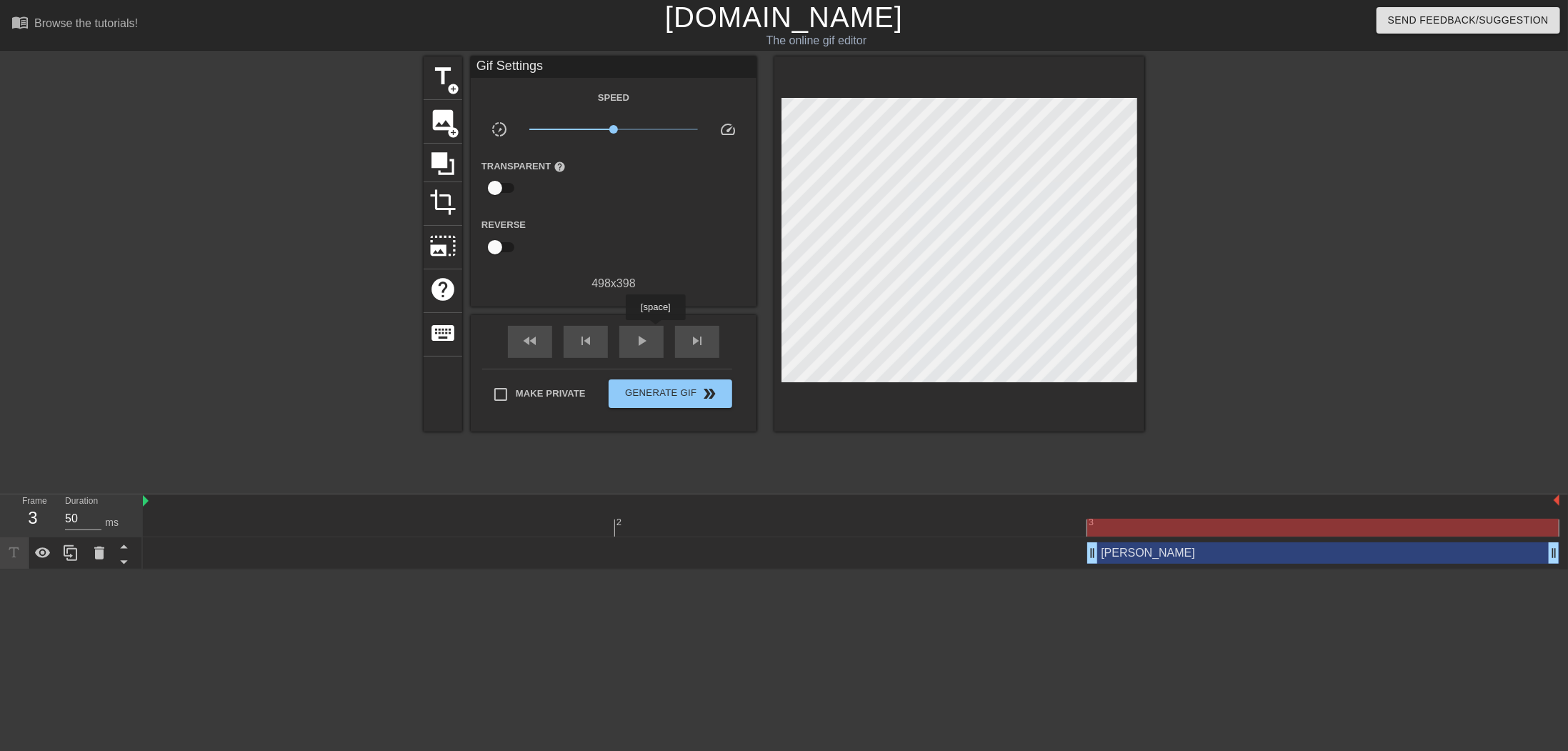
click at [655, 330] on div "play_arrow" at bounding box center [641, 342] width 44 height 33
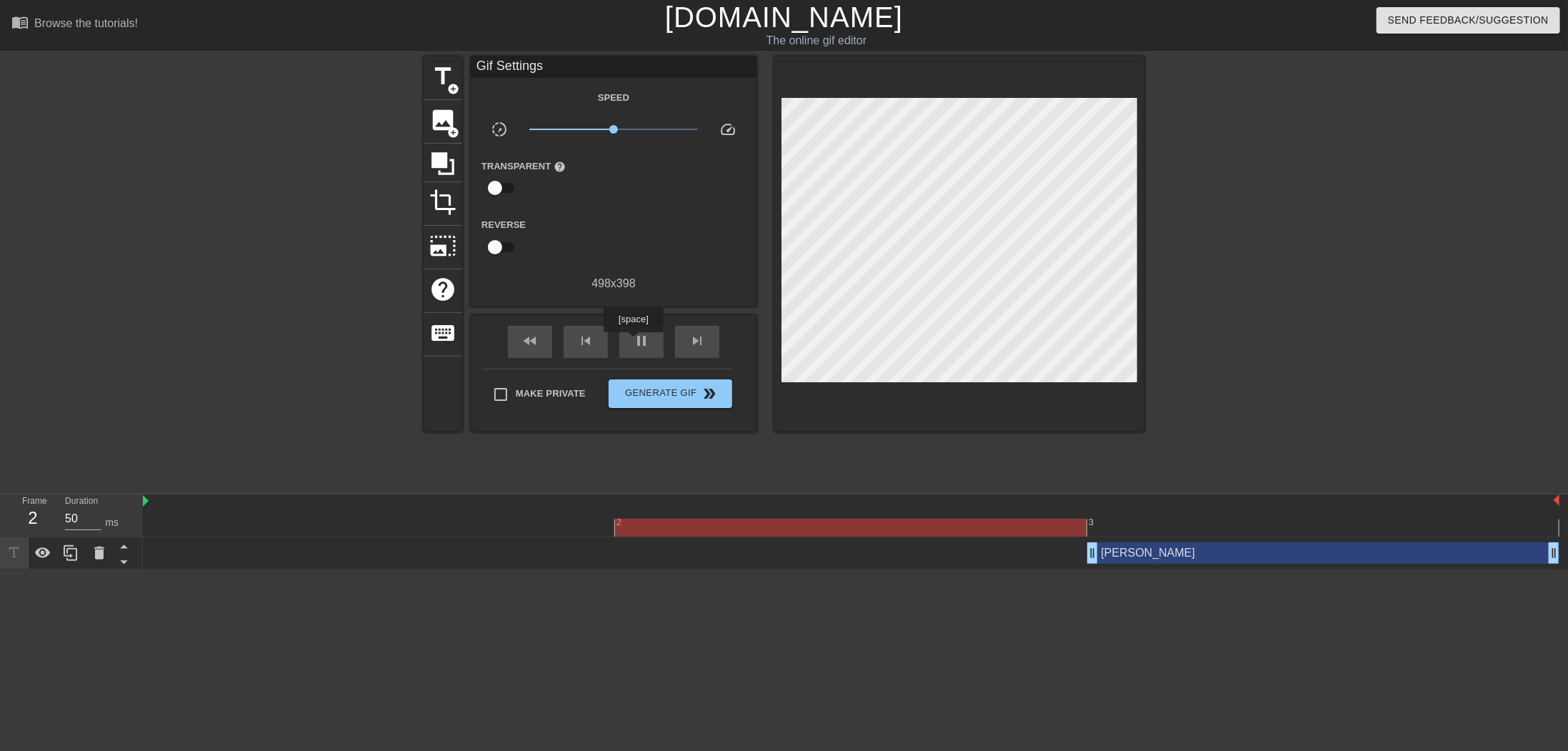
click at [644, 342] on span "pause" at bounding box center [641, 340] width 17 height 17
click at [1172, 555] on div "JOTA drag_handle drag_handle" at bounding box center [1323, 553] width 472 height 22
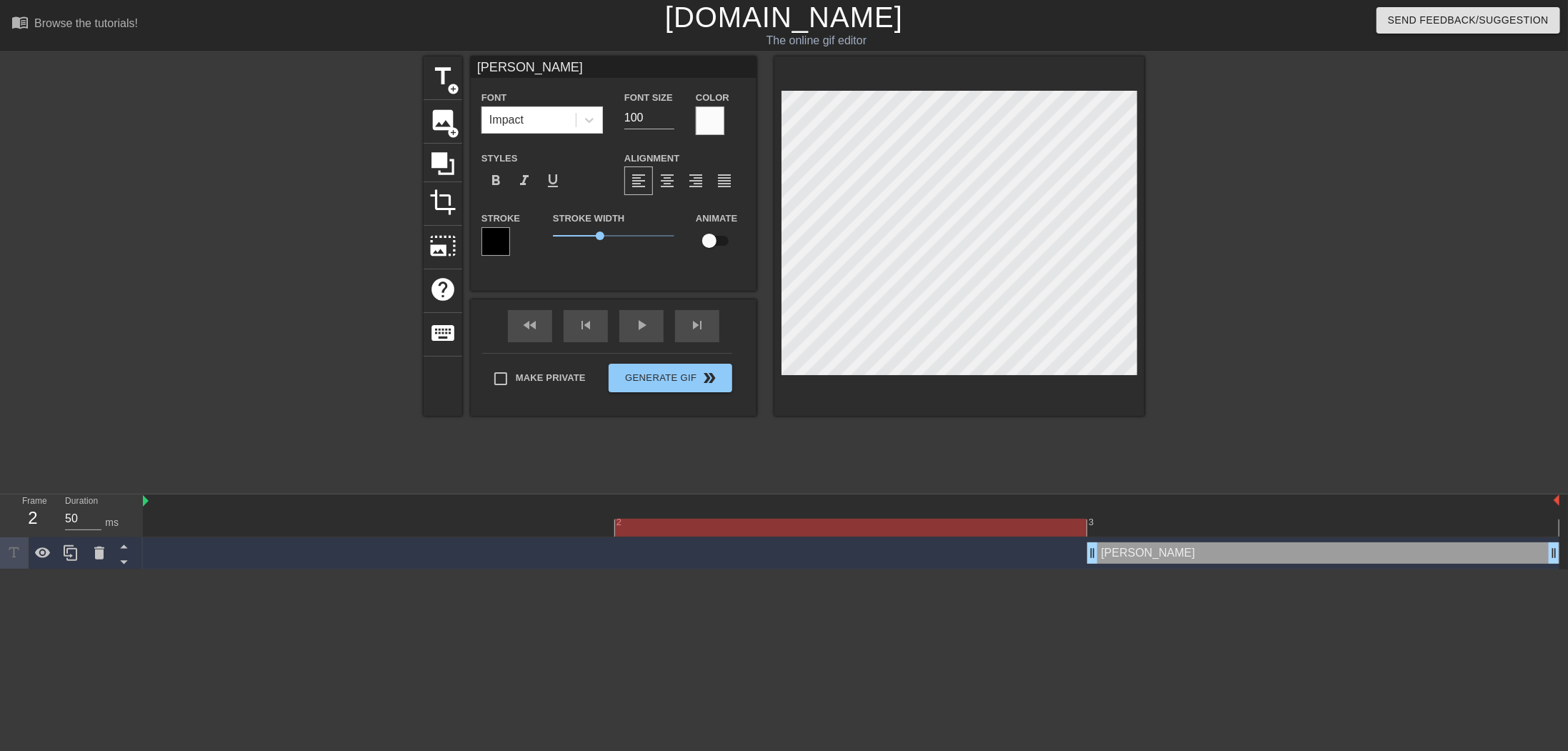
click at [1159, 503] on div at bounding box center [851, 502] width 1416 height 14
click at [1151, 521] on div at bounding box center [851, 527] width 1416 height 18
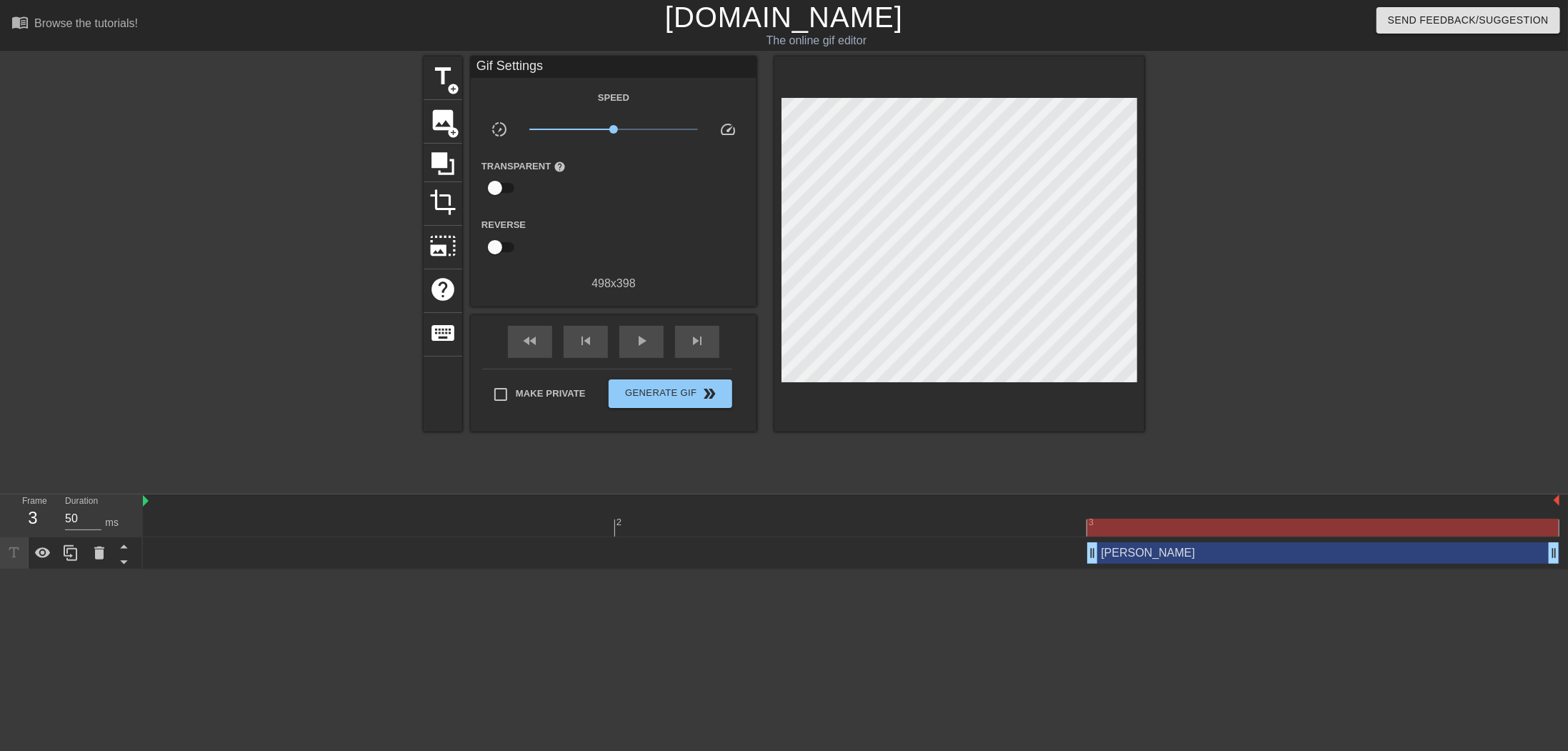
click at [627, 320] on div "fast_rewind skip_previous play_arrow skip_next" at bounding box center [614, 342] width 233 height 53
click at [648, 347] on span "play_arrow" at bounding box center [641, 340] width 17 height 17
click at [643, 347] on span "pause" at bounding box center [641, 340] width 17 height 17
click at [1190, 528] on div at bounding box center [1323, 527] width 471 height 18
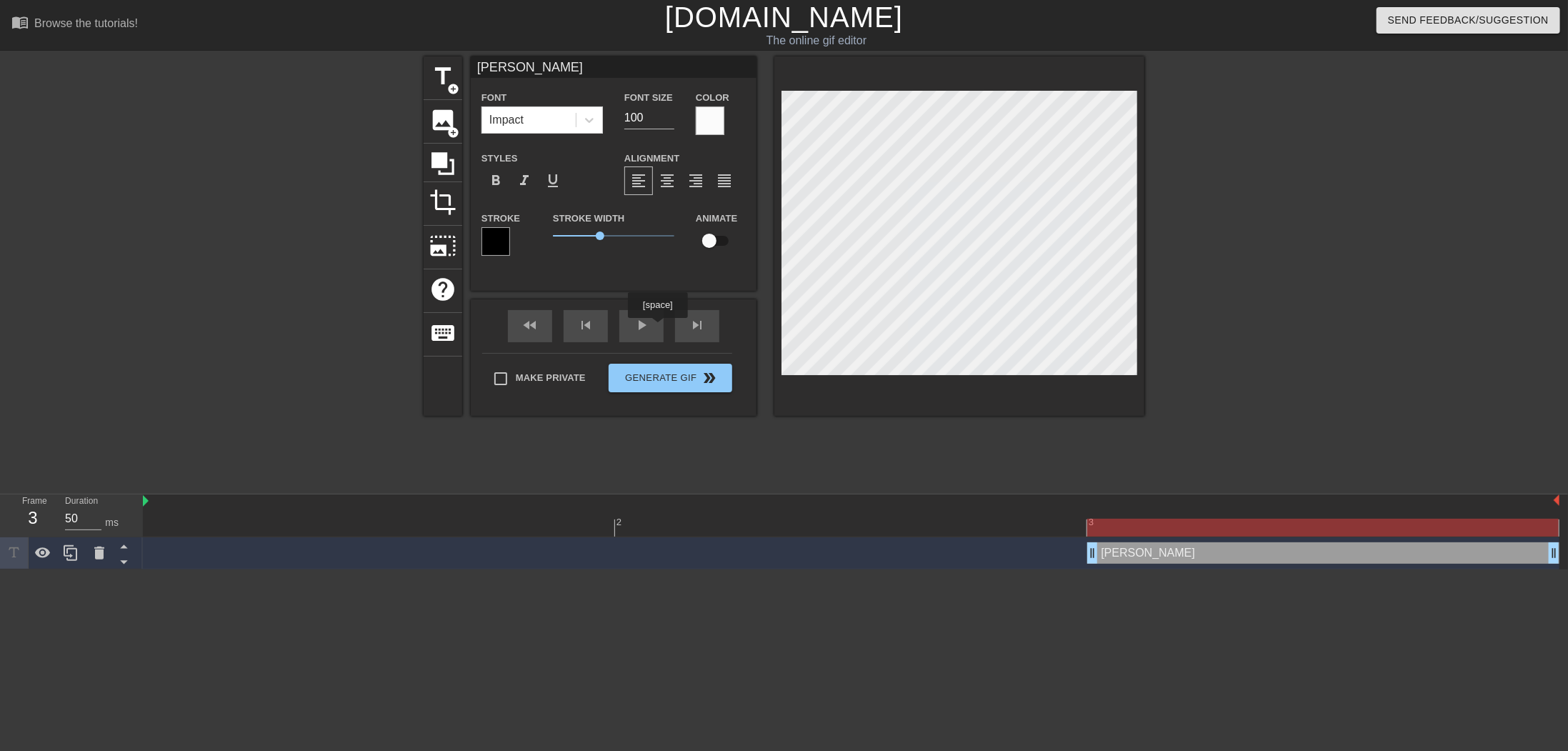
click at [651, 323] on div "fast_rewind skip_previous play_arrow skip_next" at bounding box center [614, 326] width 233 height 53
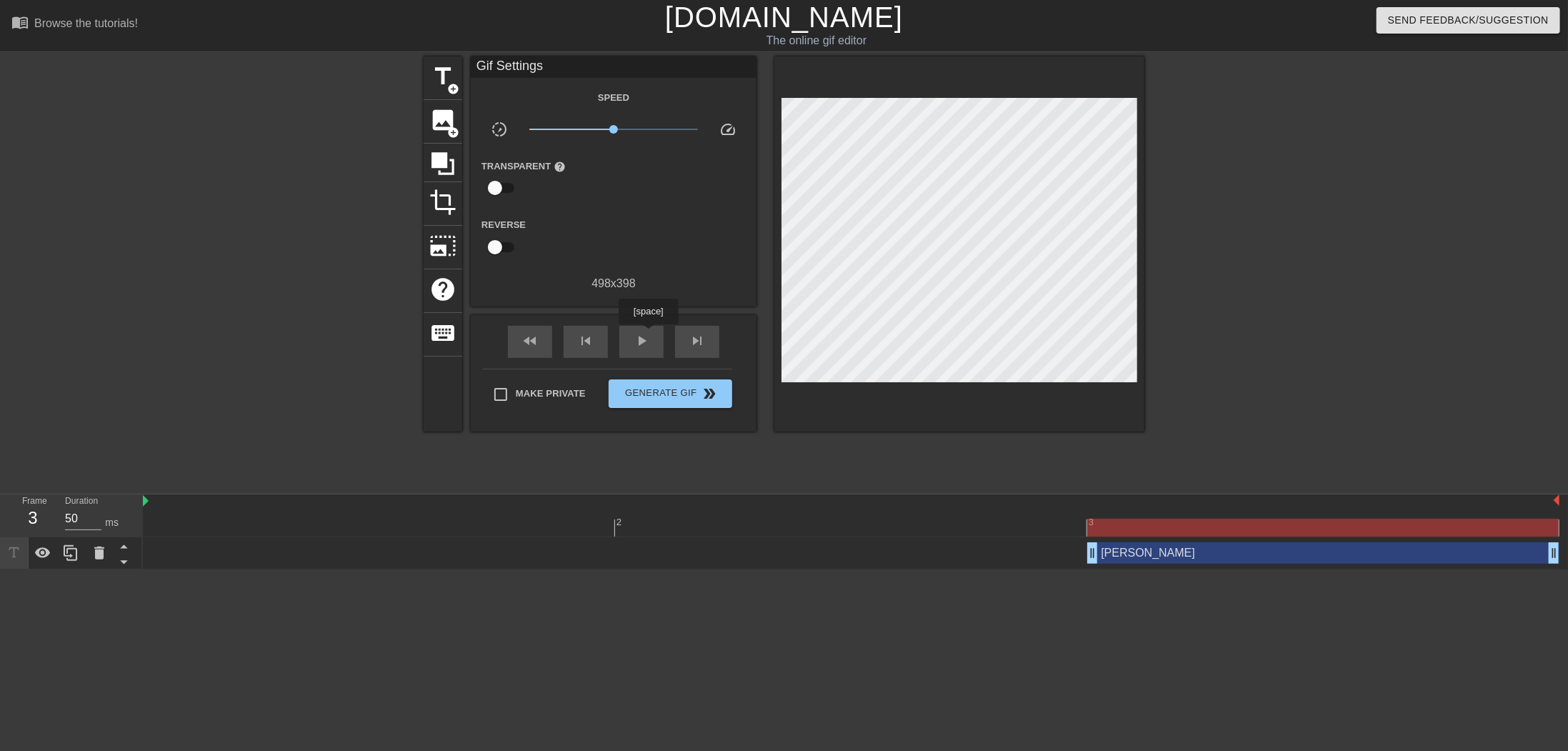
click at [648, 335] on span "play_arrow" at bounding box center [641, 340] width 17 height 17
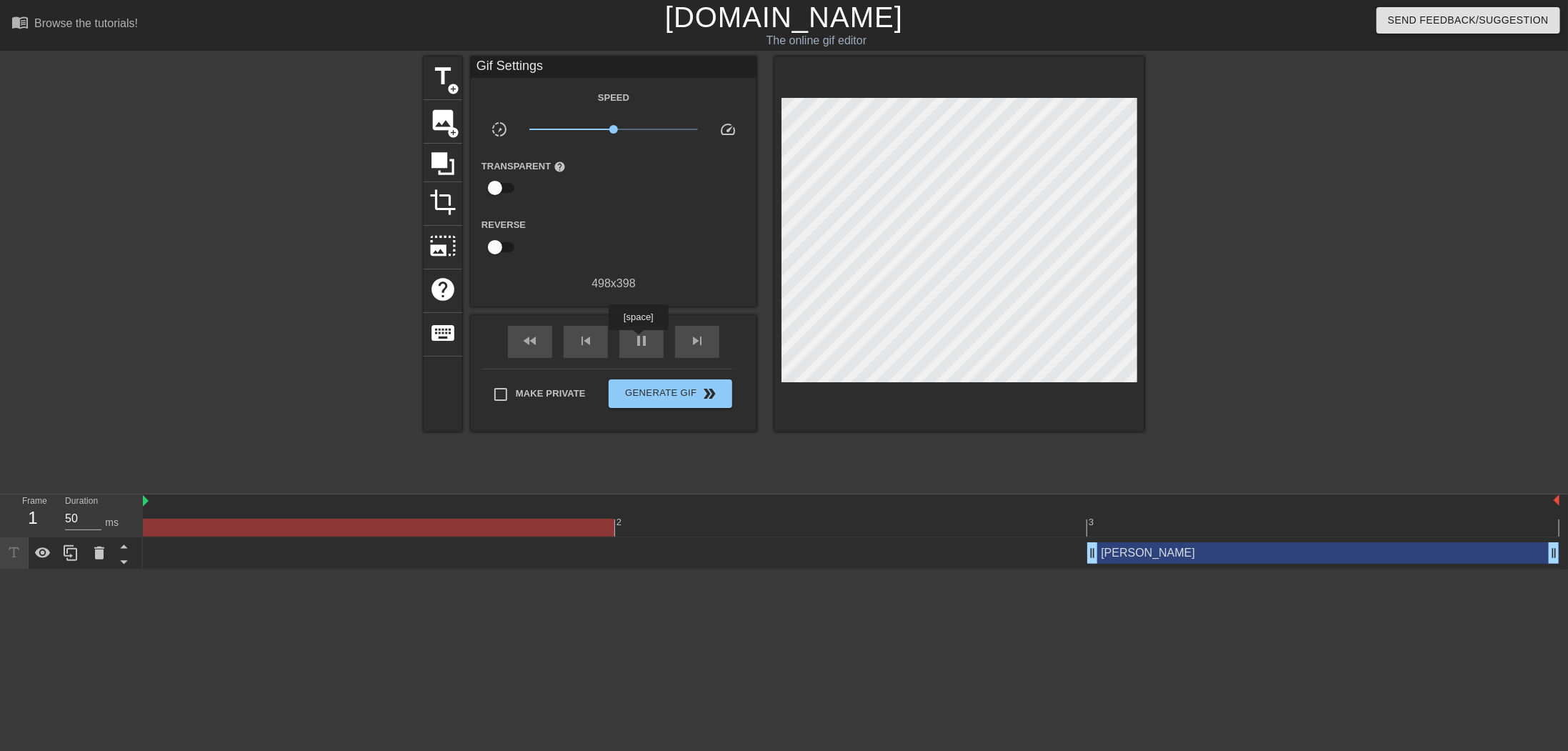
click at [638, 340] on span "pause" at bounding box center [641, 340] width 17 height 17
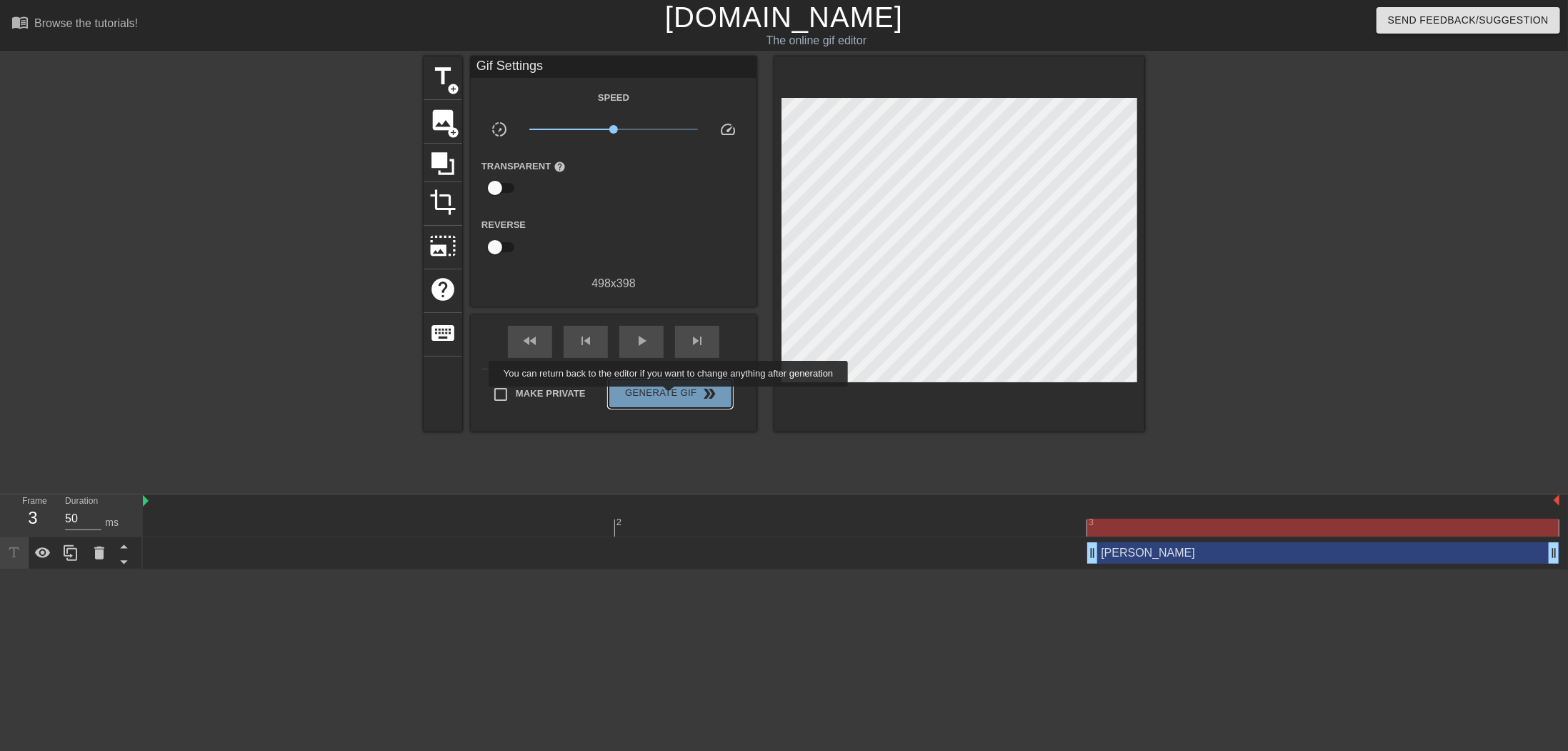
click at [670, 396] on span "Generate Gif double_arrow" at bounding box center [670, 393] width 112 height 17
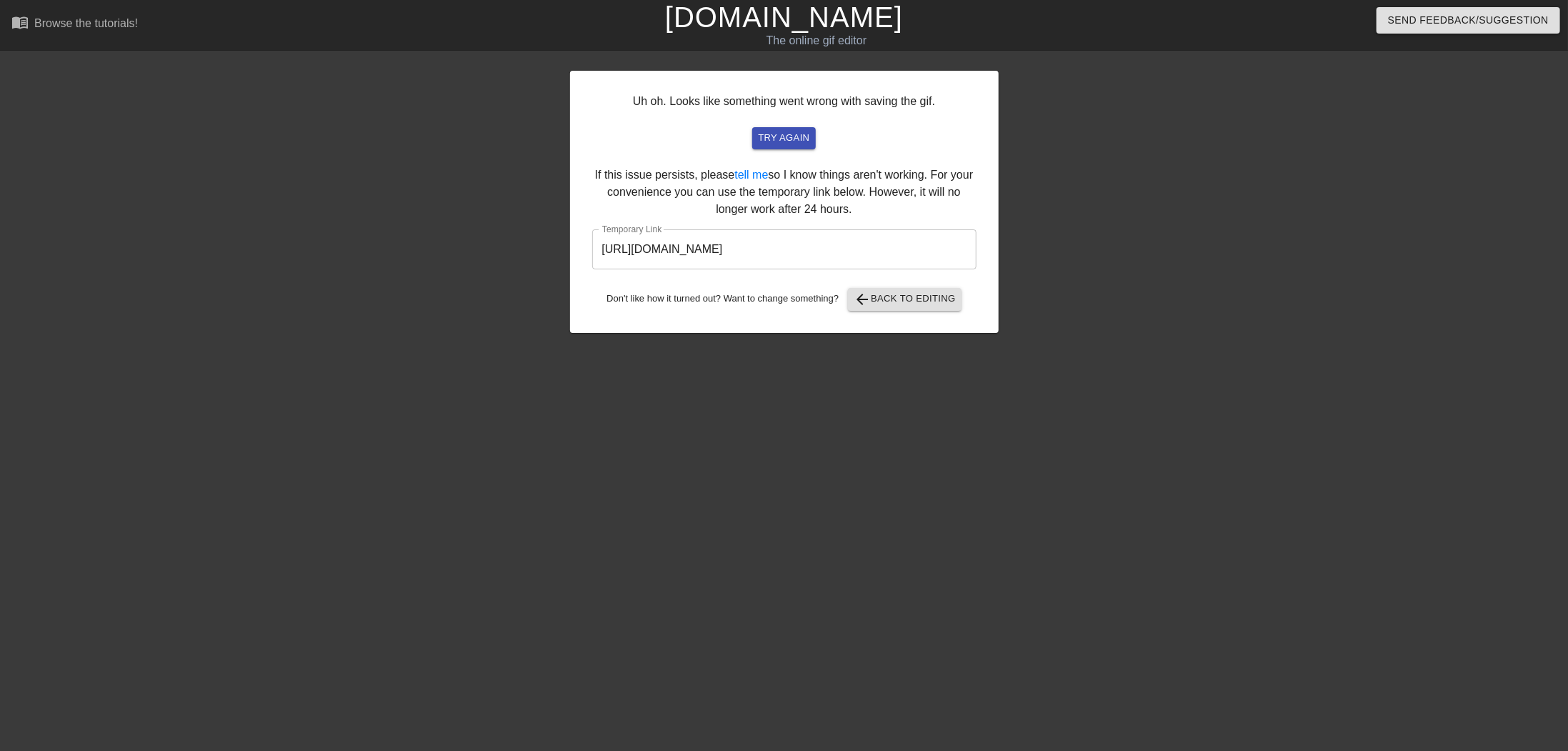
click at [884, 252] on input "[URL][DOMAIN_NAME]" at bounding box center [784, 249] width 384 height 40
drag, startPoint x: 913, startPoint y: 240, endPoint x: 597, endPoint y: 207, distance: 317.7
click at [556, 255] on div "Uh oh. Looks like something went wrong with saving the gif. try again If this i…" at bounding box center [784, 270] width 1568 height 429
